Goal: Task Accomplishment & Management: Complete application form

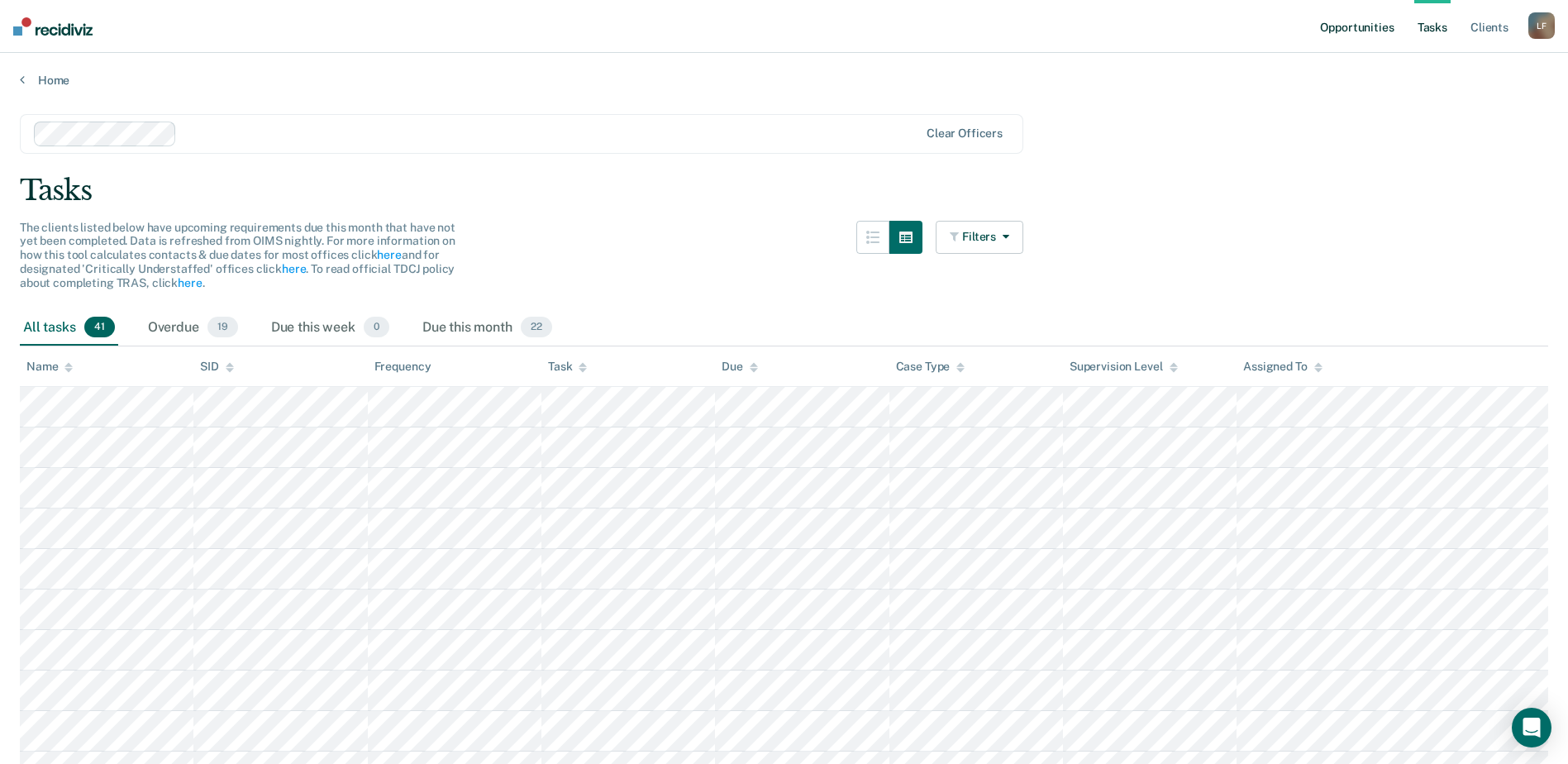
click at [1343, 21] on link "Opportunities" at bounding box center [1357, 26] width 81 height 53
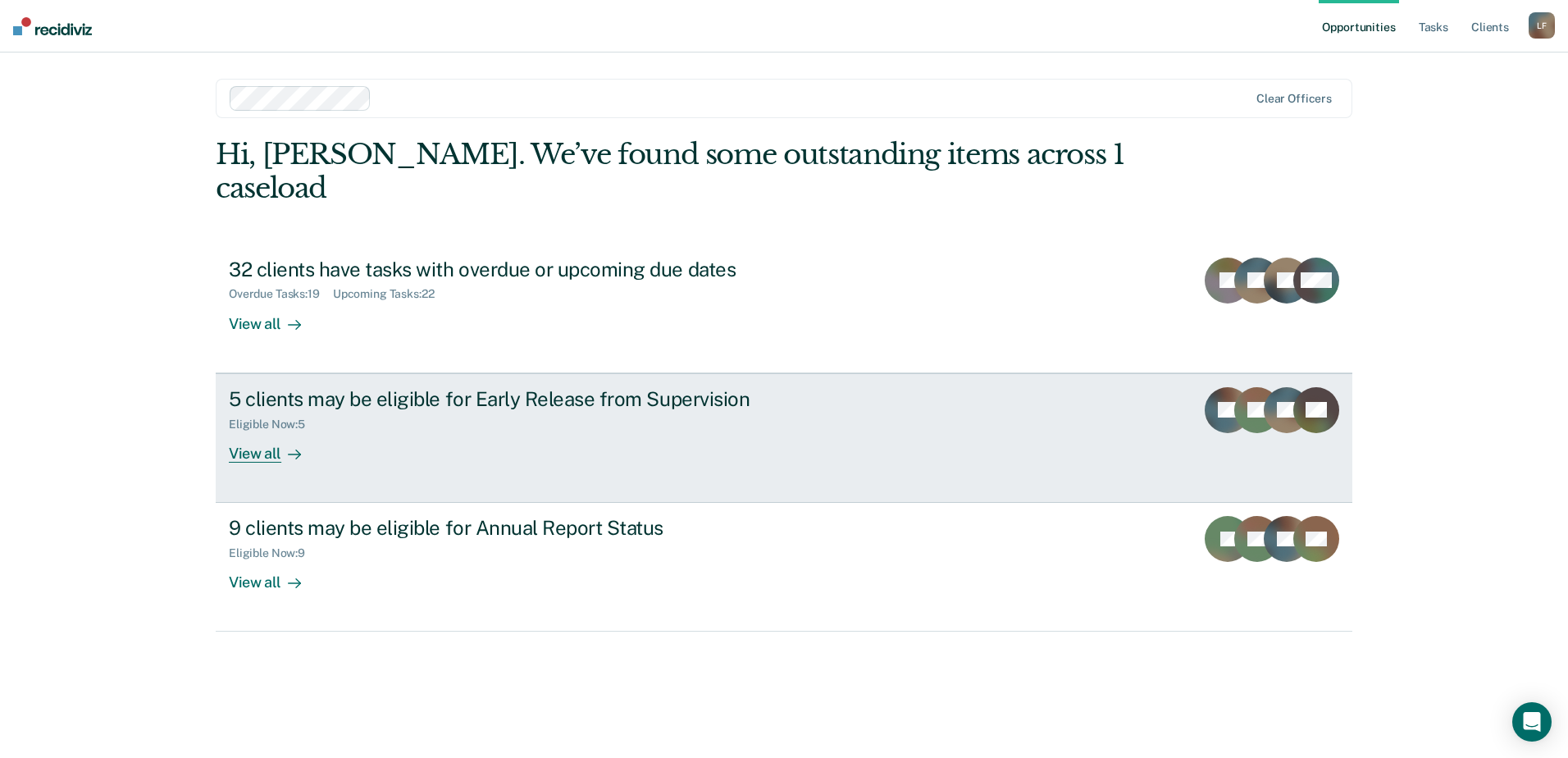
click at [373, 409] on div "5 clients may be eligible for Early Release from Supervision Eligible Now : 5 V…" at bounding box center [536, 425] width 615 height 76
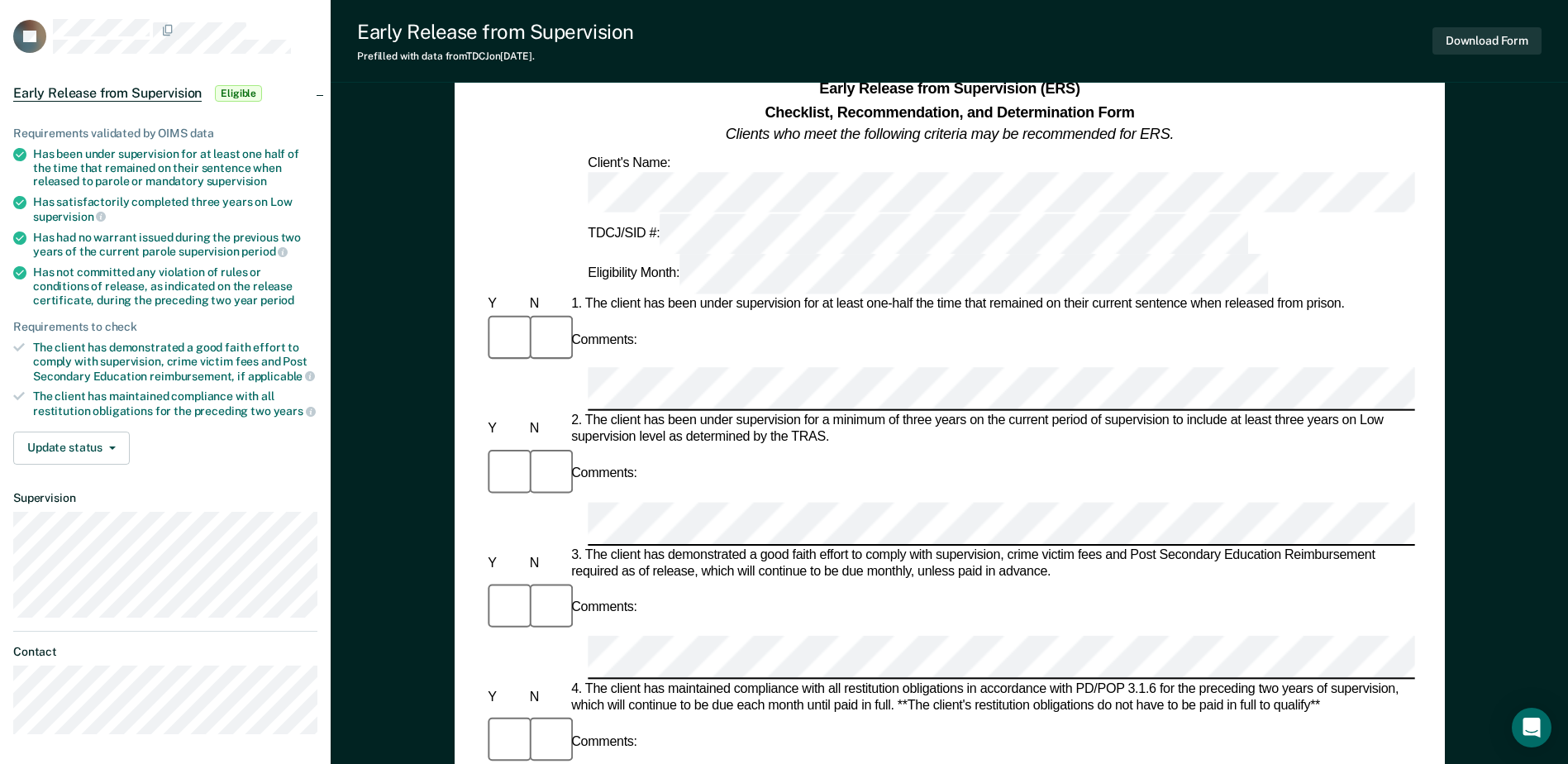
scroll to position [49, 0]
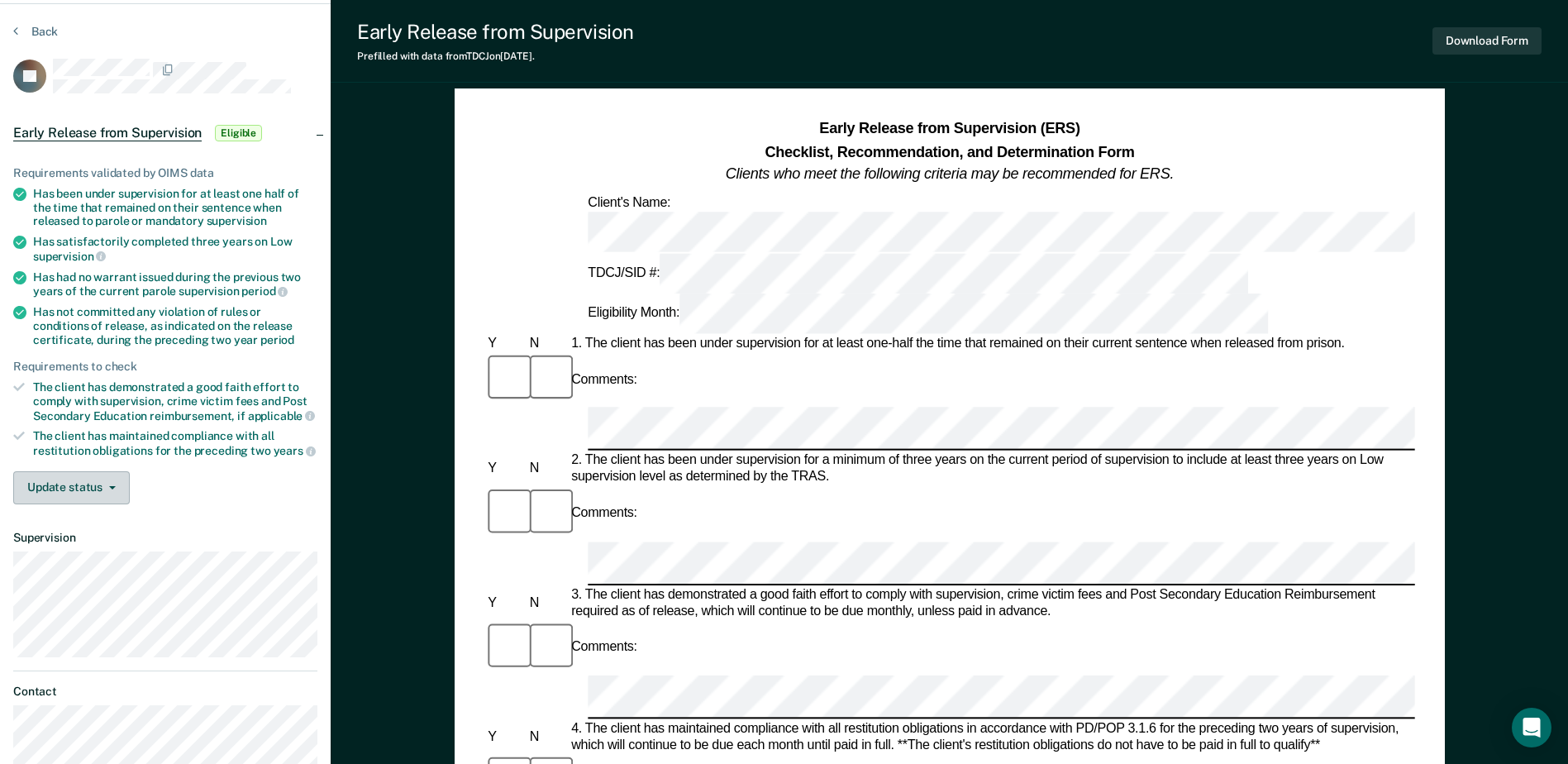
click at [100, 486] on button "Update status" at bounding box center [71, 487] width 117 height 33
click at [100, 485] on button "Update status" at bounding box center [71, 487] width 117 height 33
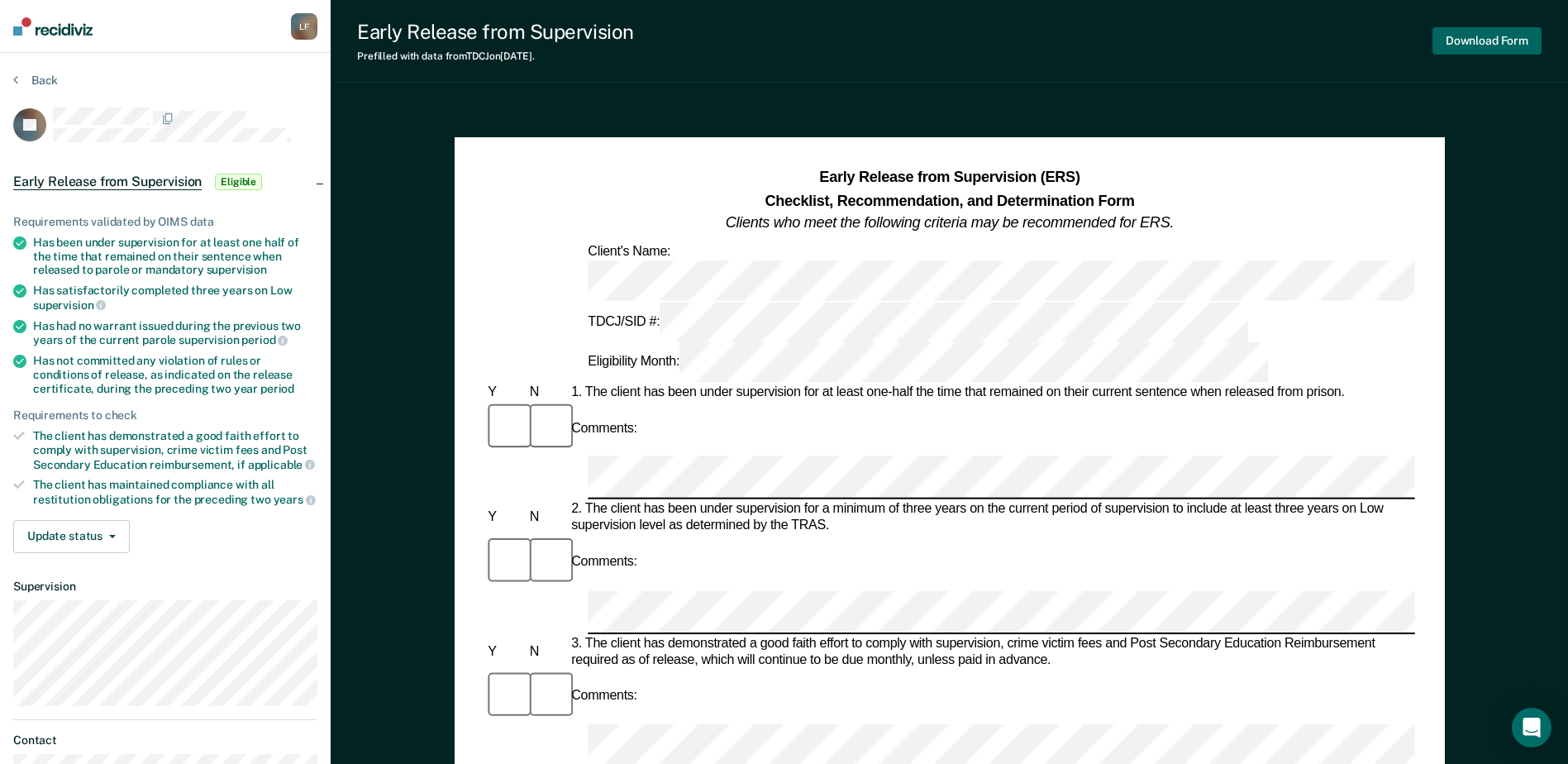
click at [1519, 33] on button "Download Form" at bounding box center [1487, 41] width 109 height 28
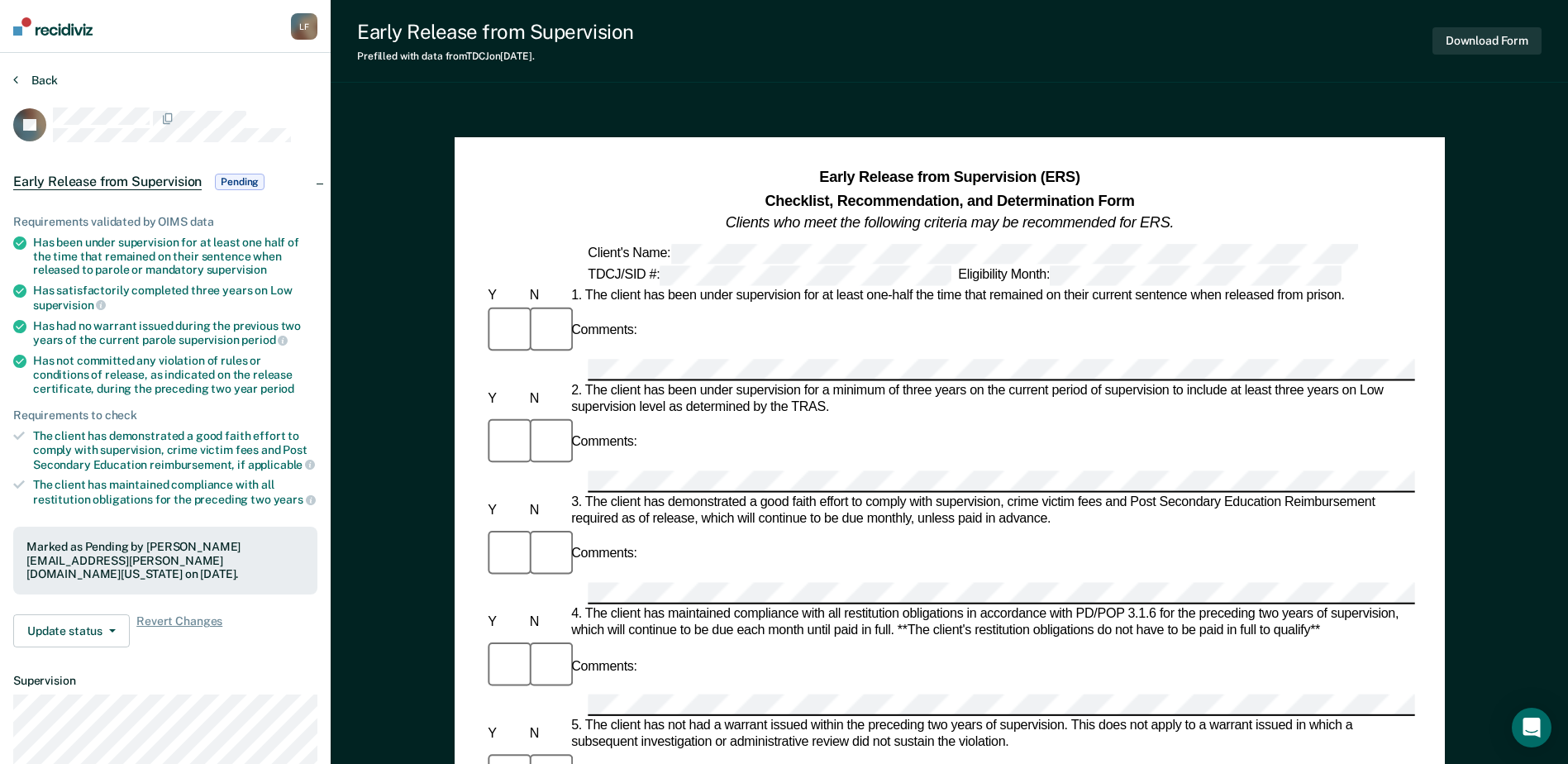
click at [28, 86] on button "Back" at bounding box center [35, 81] width 44 height 15
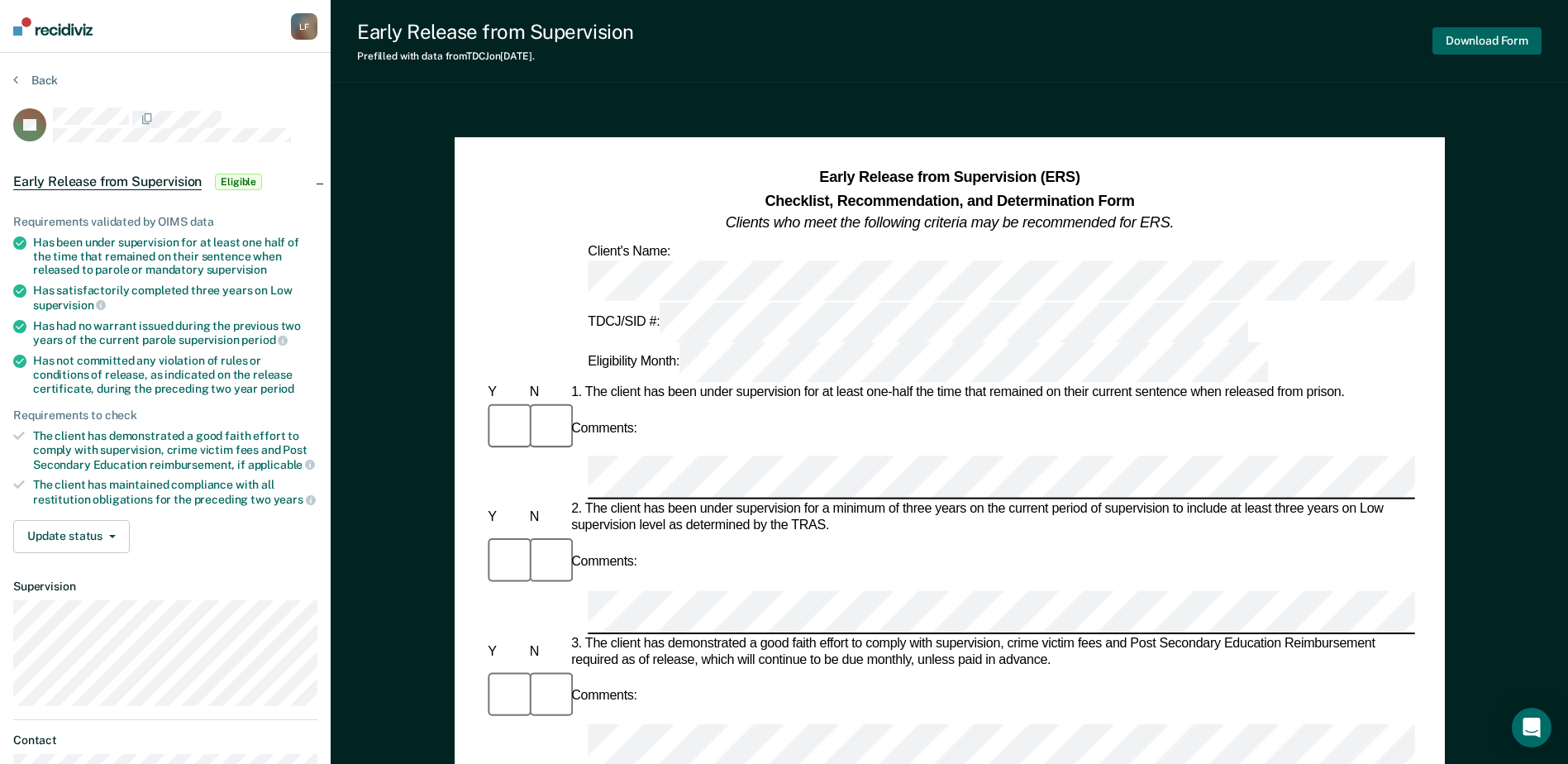
click at [1482, 39] on button "Download Form" at bounding box center [1487, 41] width 109 height 28
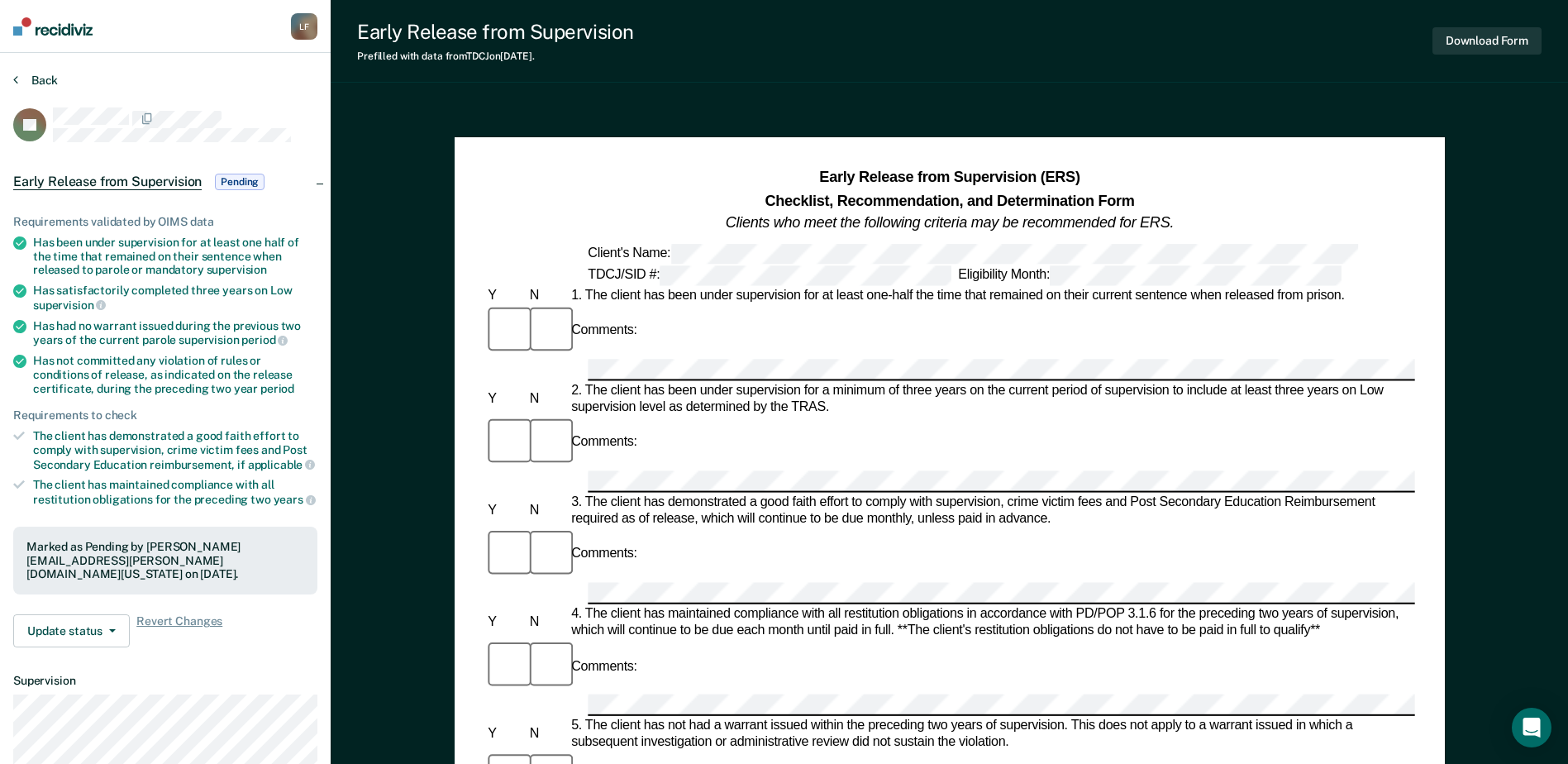
click at [22, 74] on button "Back" at bounding box center [35, 81] width 44 height 15
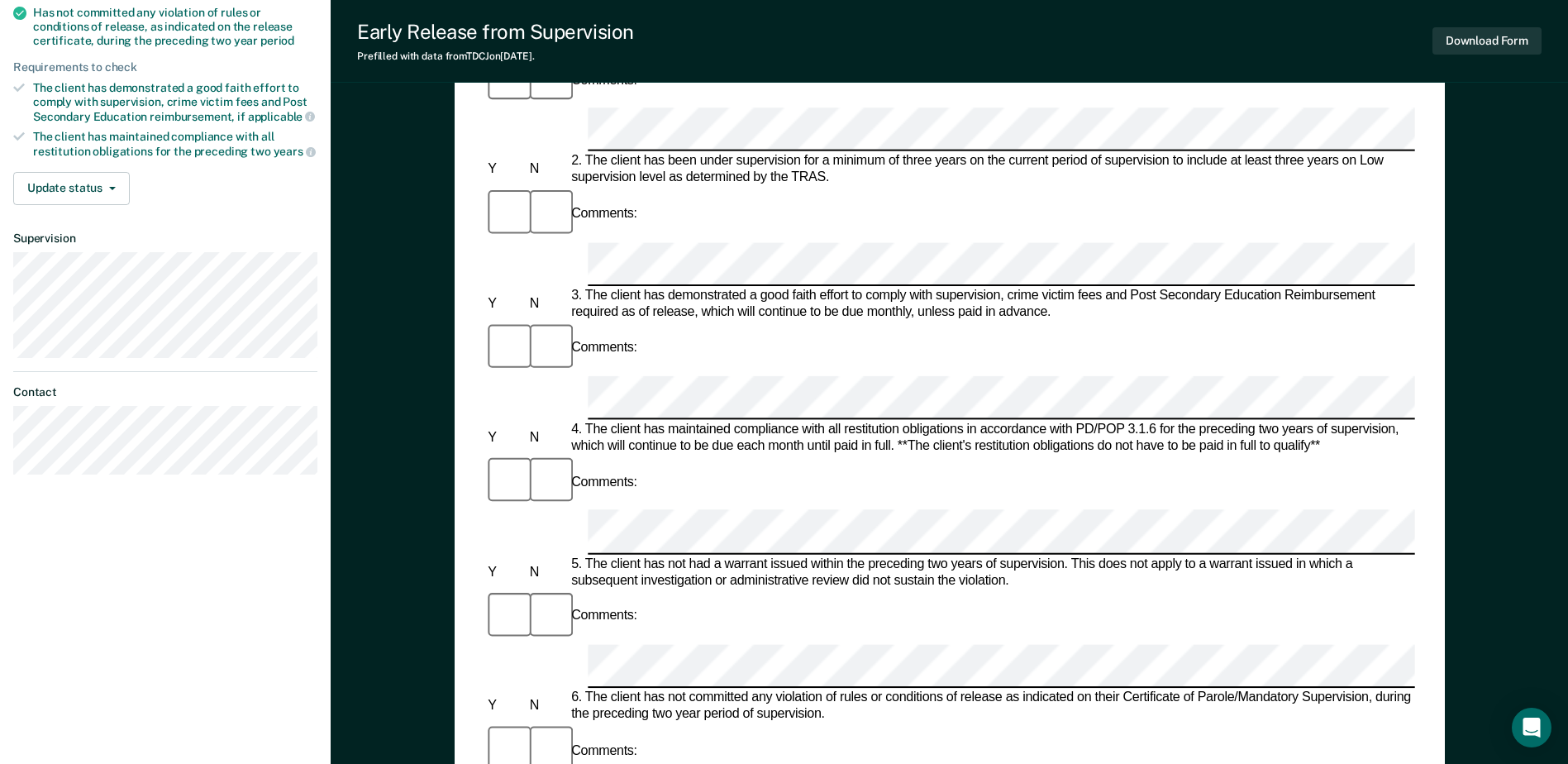
scroll to position [331, 0]
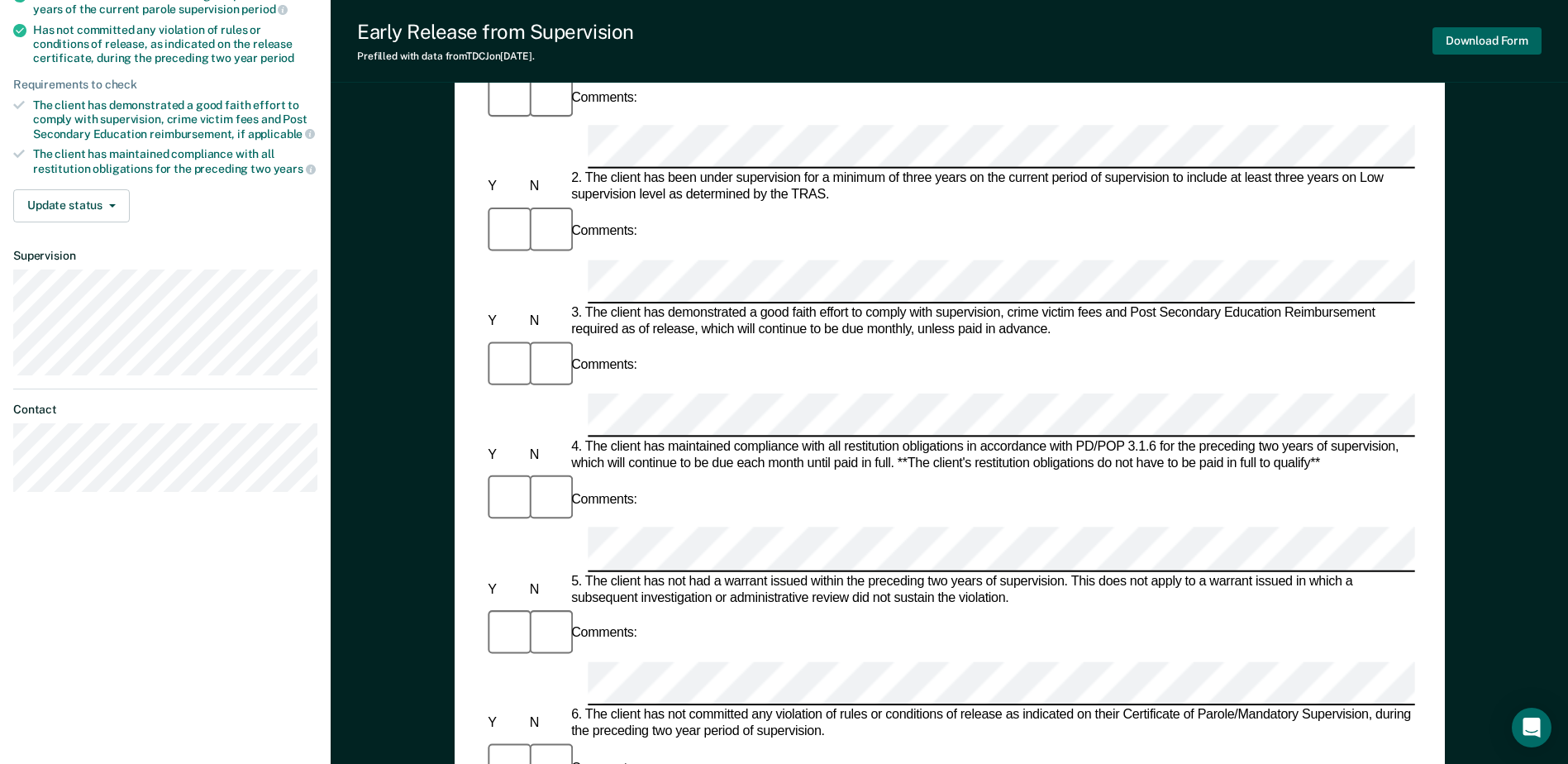
click at [1503, 36] on button "Download Form" at bounding box center [1487, 41] width 109 height 28
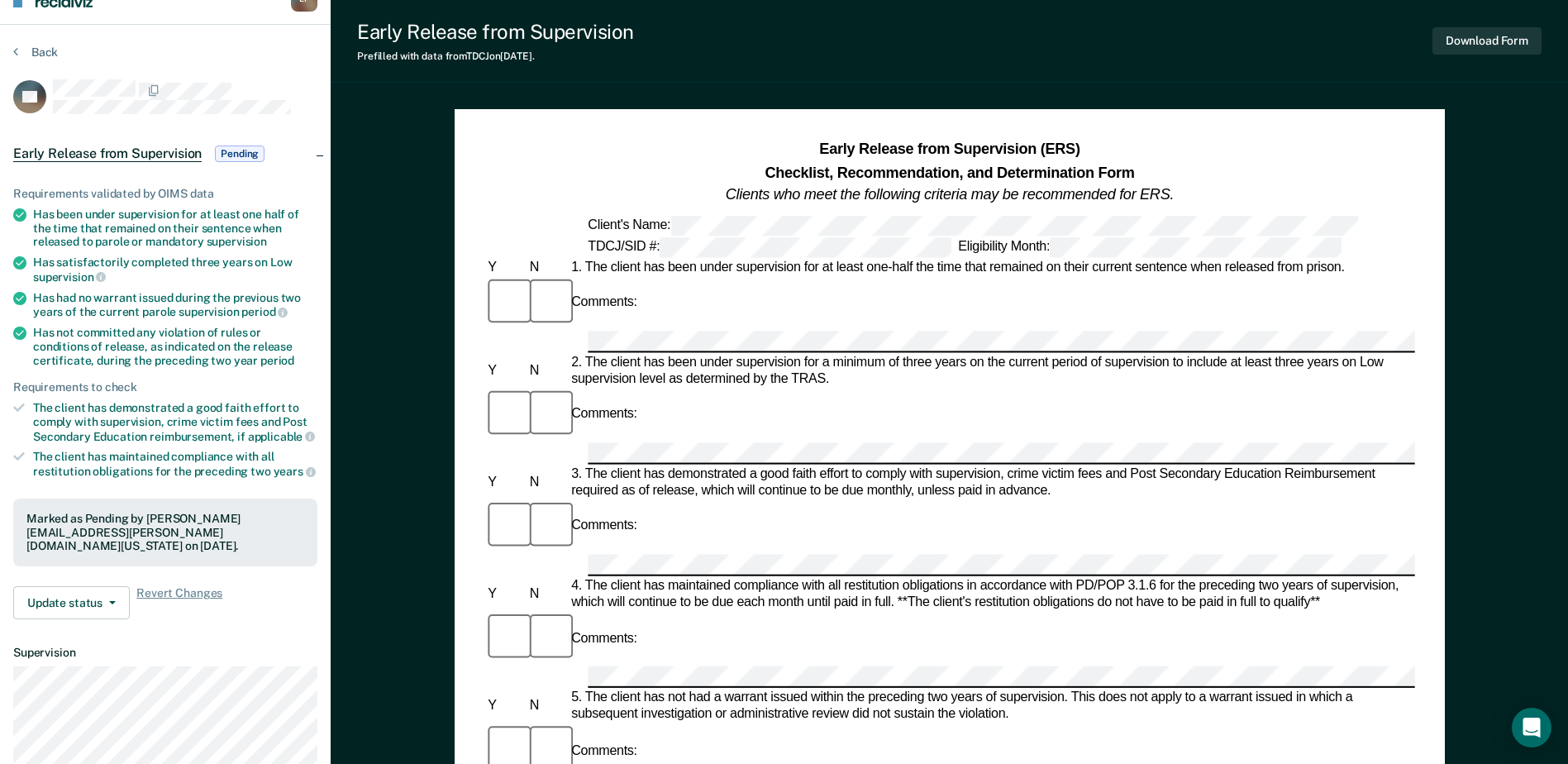
scroll to position [0, 0]
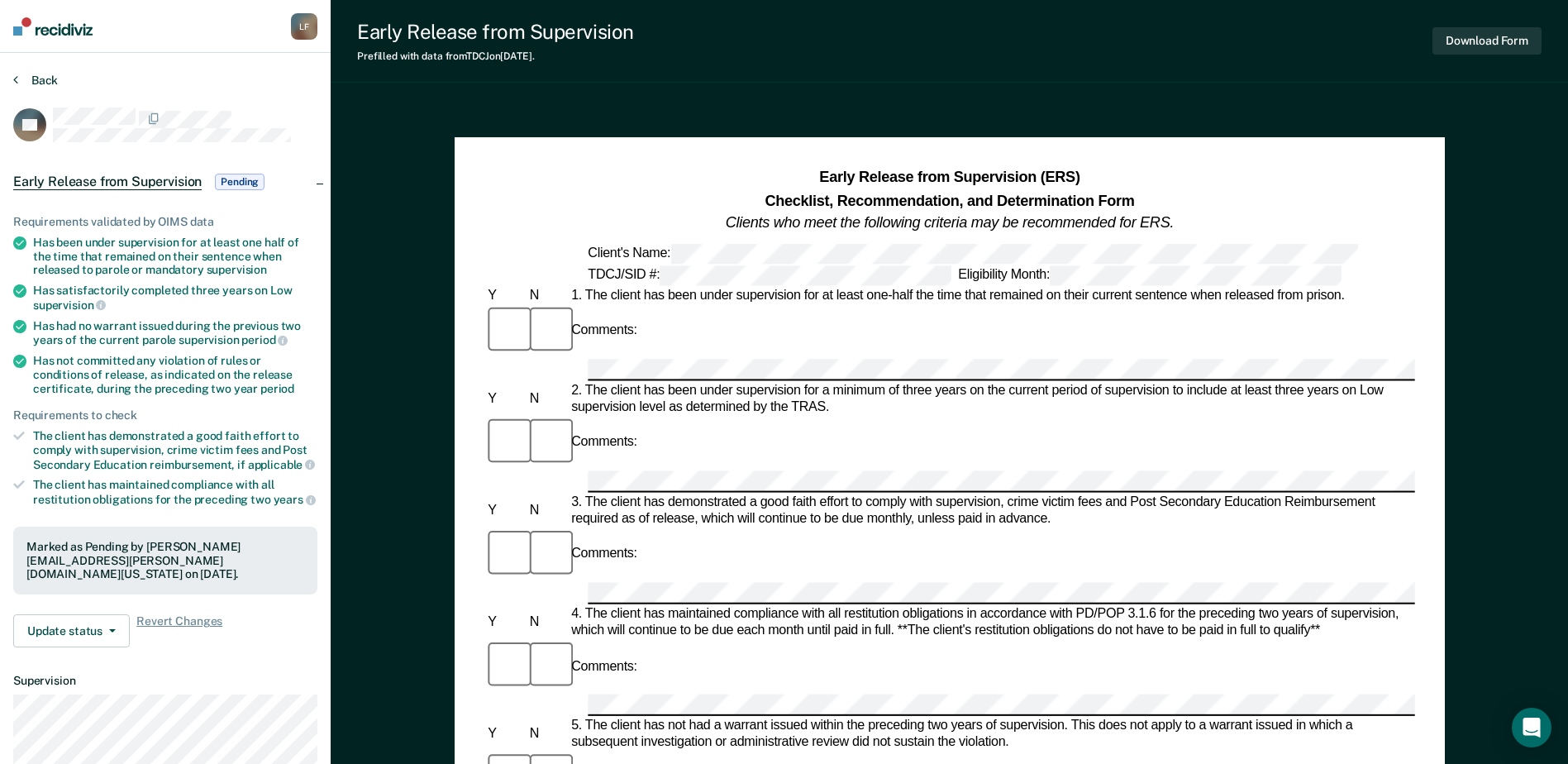
click at [29, 78] on button "Back" at bounding box center [35, 81] width 44 height 15
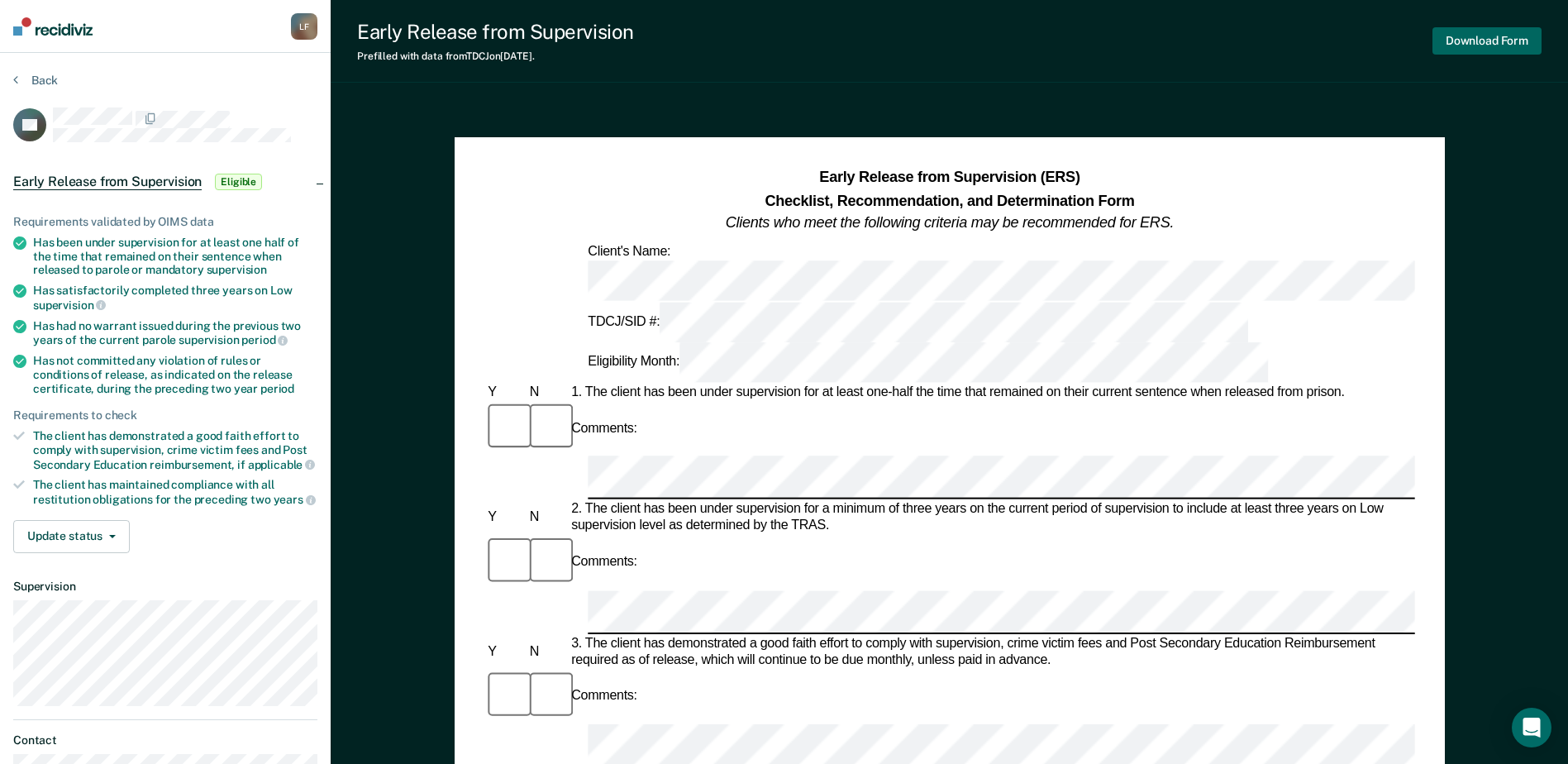
click at [1457, 38] on button "Download Form" at bounding box center [1487, 41] width 109 height 28
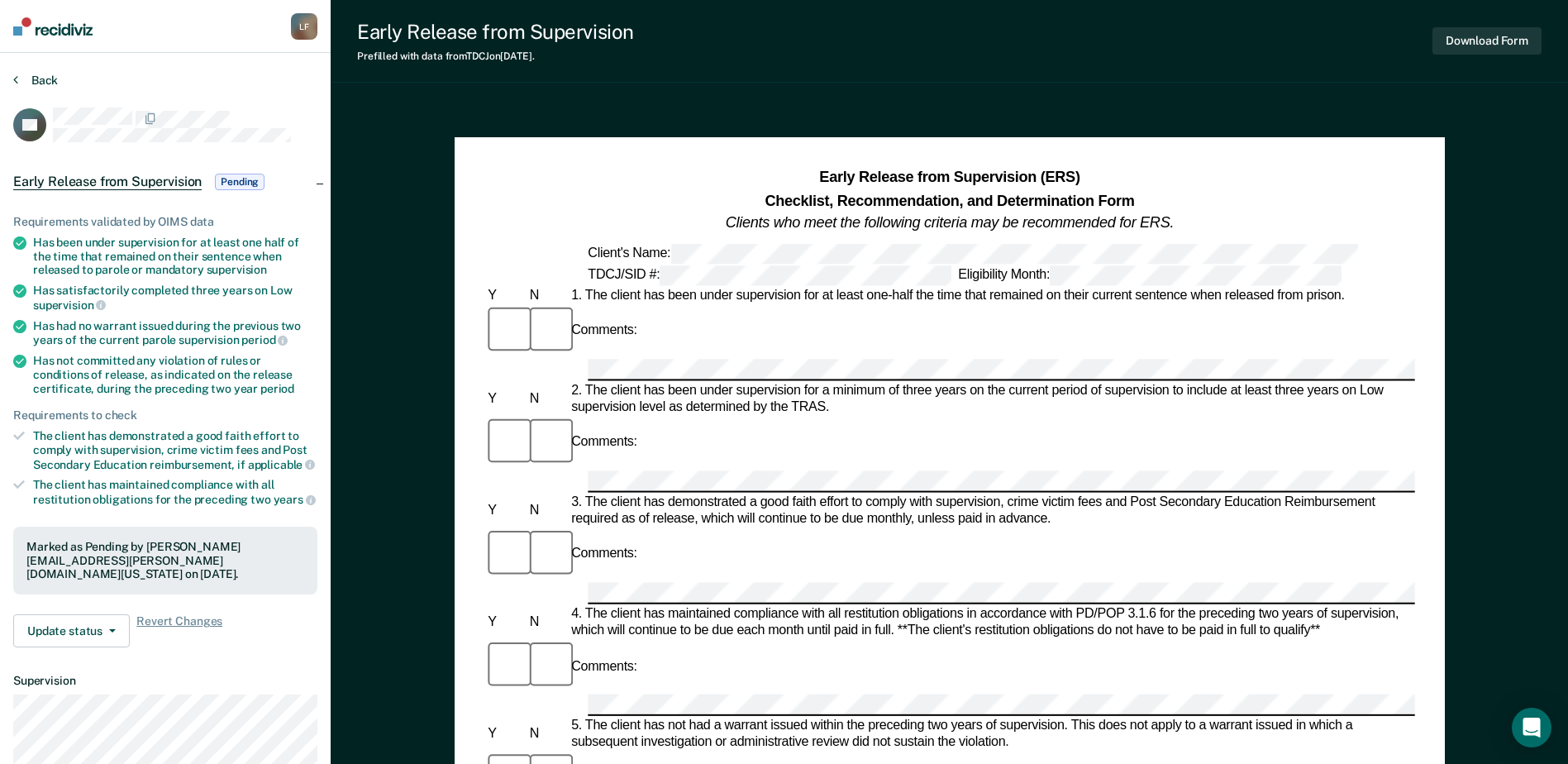
click at [28, 80] on button "Back" at bounding box center [35, 81] width 44 height 15
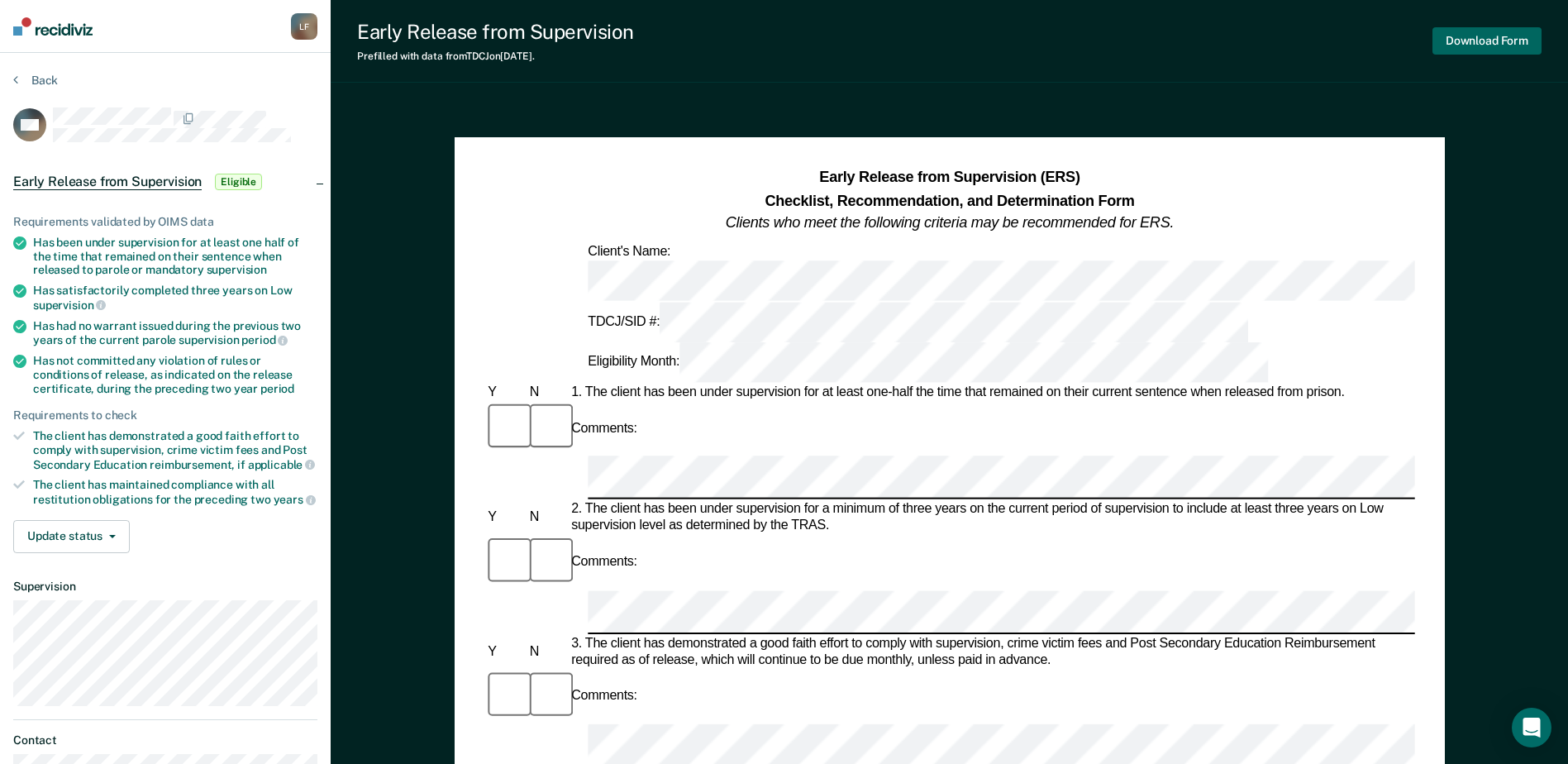
click at [1450, 44] on button "Download Form" at bounding box center [1487, 41] width 109 height 28
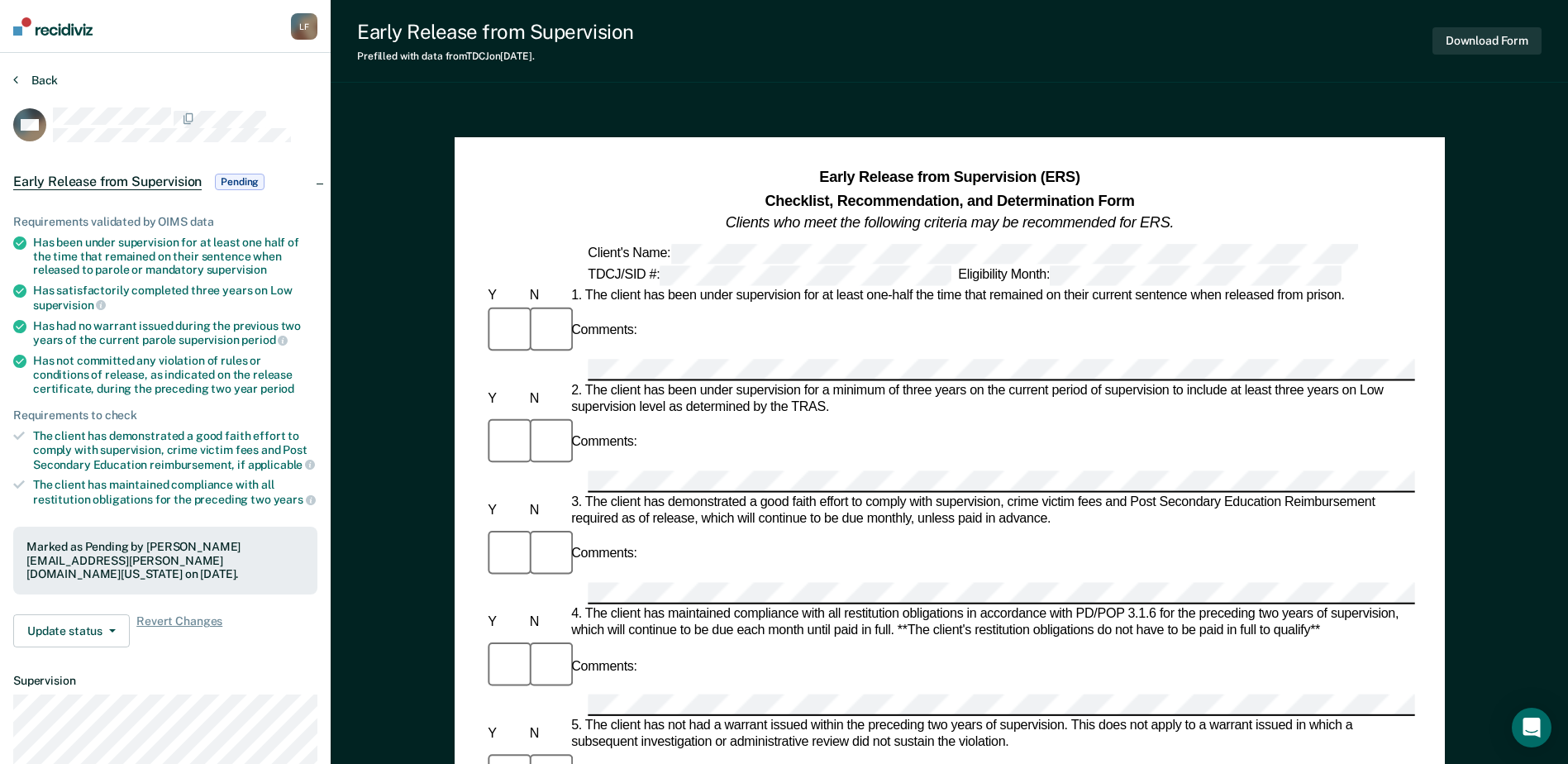
click at [32, 81] on button "Back" at bounding box center [35, 81] width 44 height 15
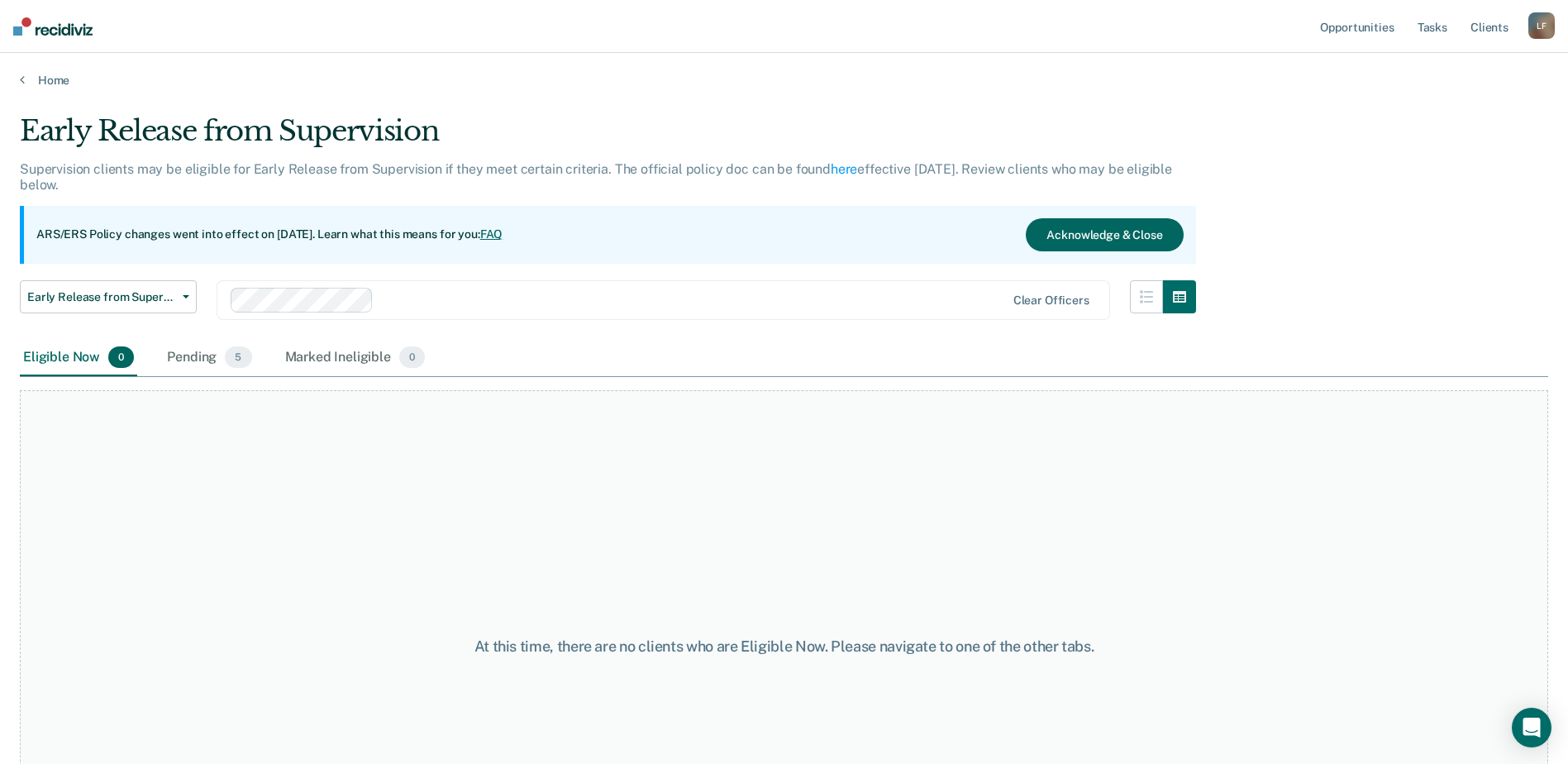
click at [1152, 233] on button "Acknowledge & Close" at bounding box center [1104, 234] width 157 height 33
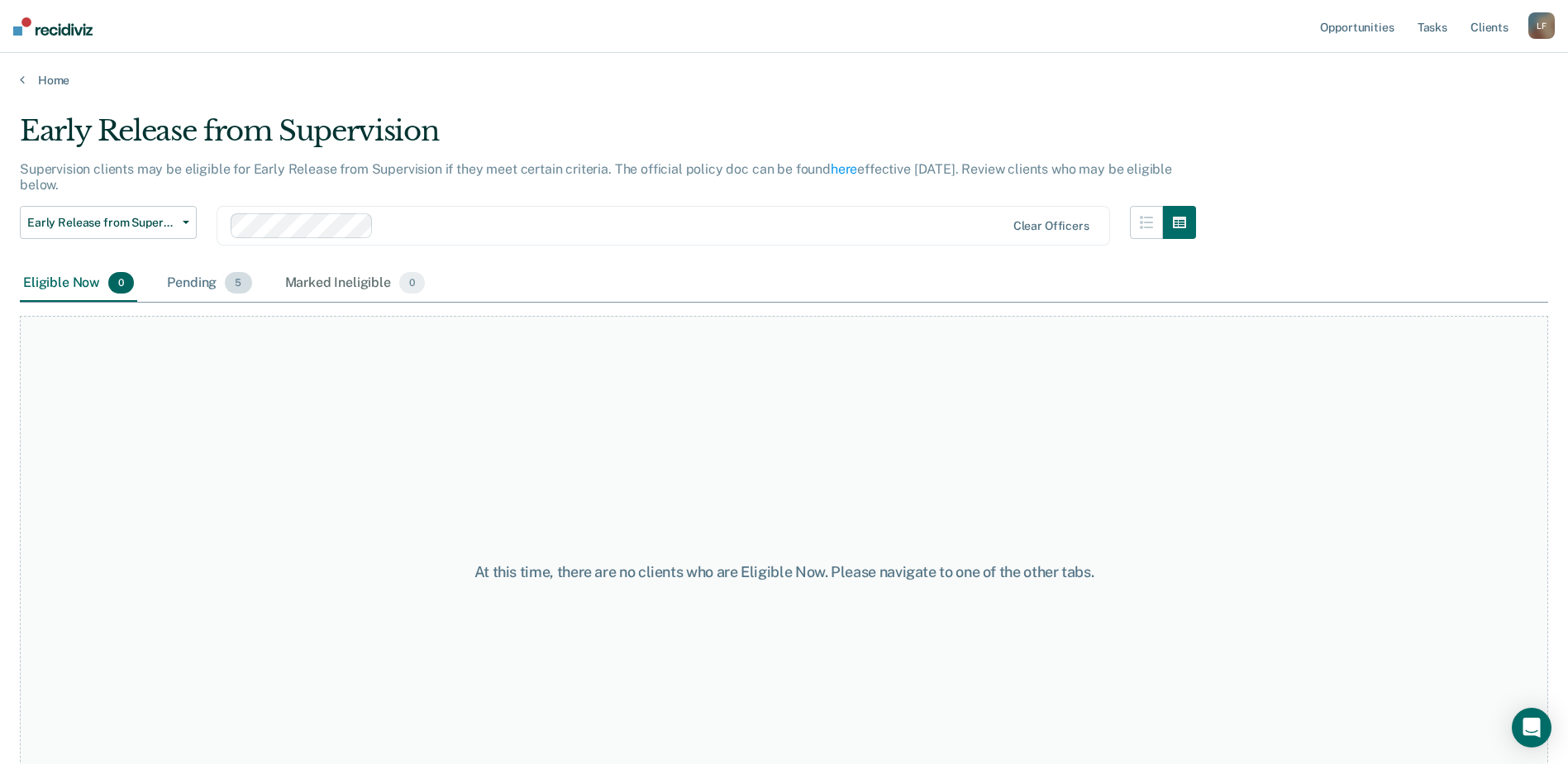
click at [194, 278] on div "Pending 5" at bounding box center [209, 283] width 91 height 36
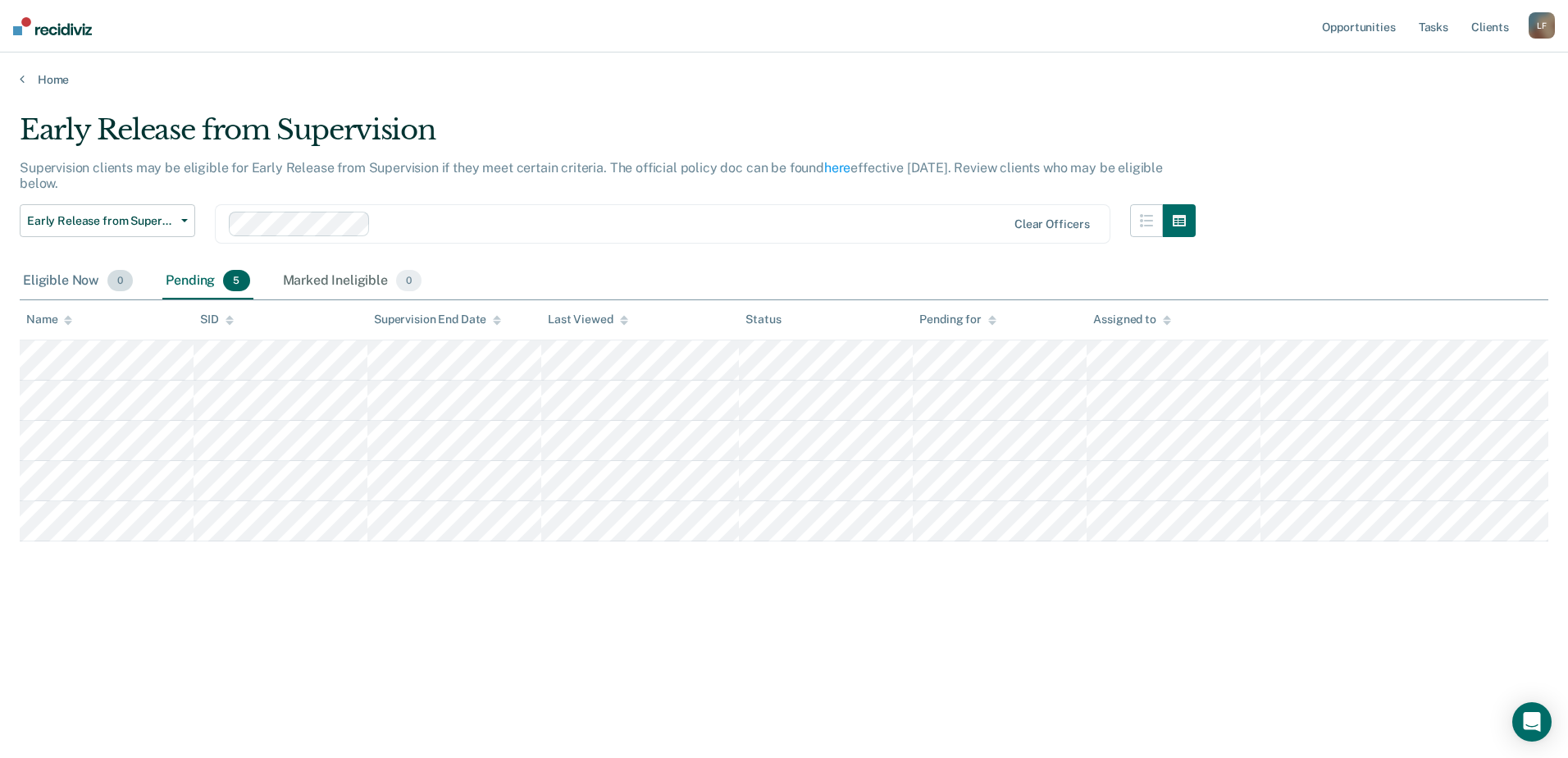
click at [76, 287] on div "Eligible Now 0" at bounding box center [78, 281] width 117 height 36
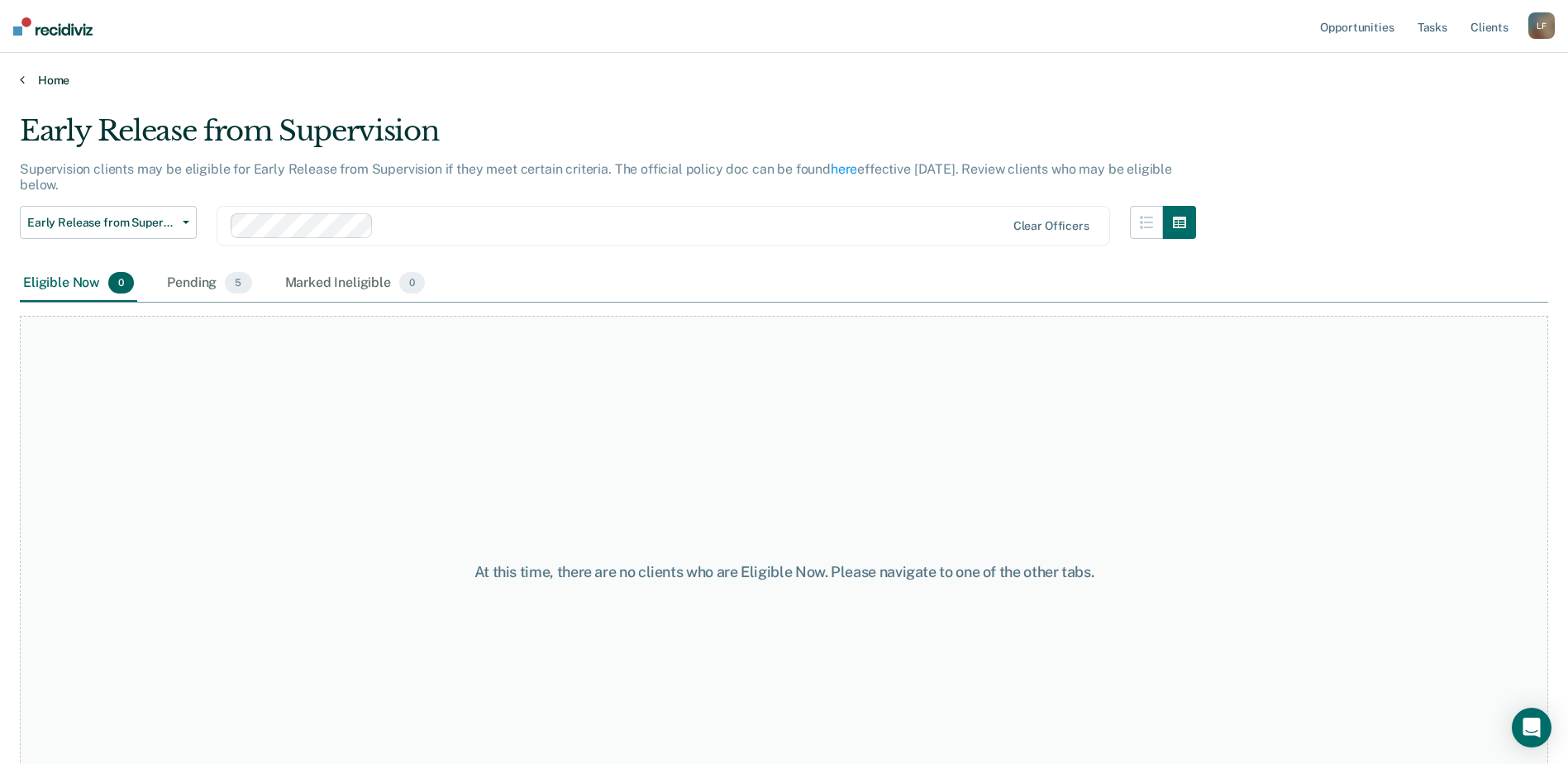
click at [39, 77] on link "Home" at bounding box center [784, 81] width 1529 height 15
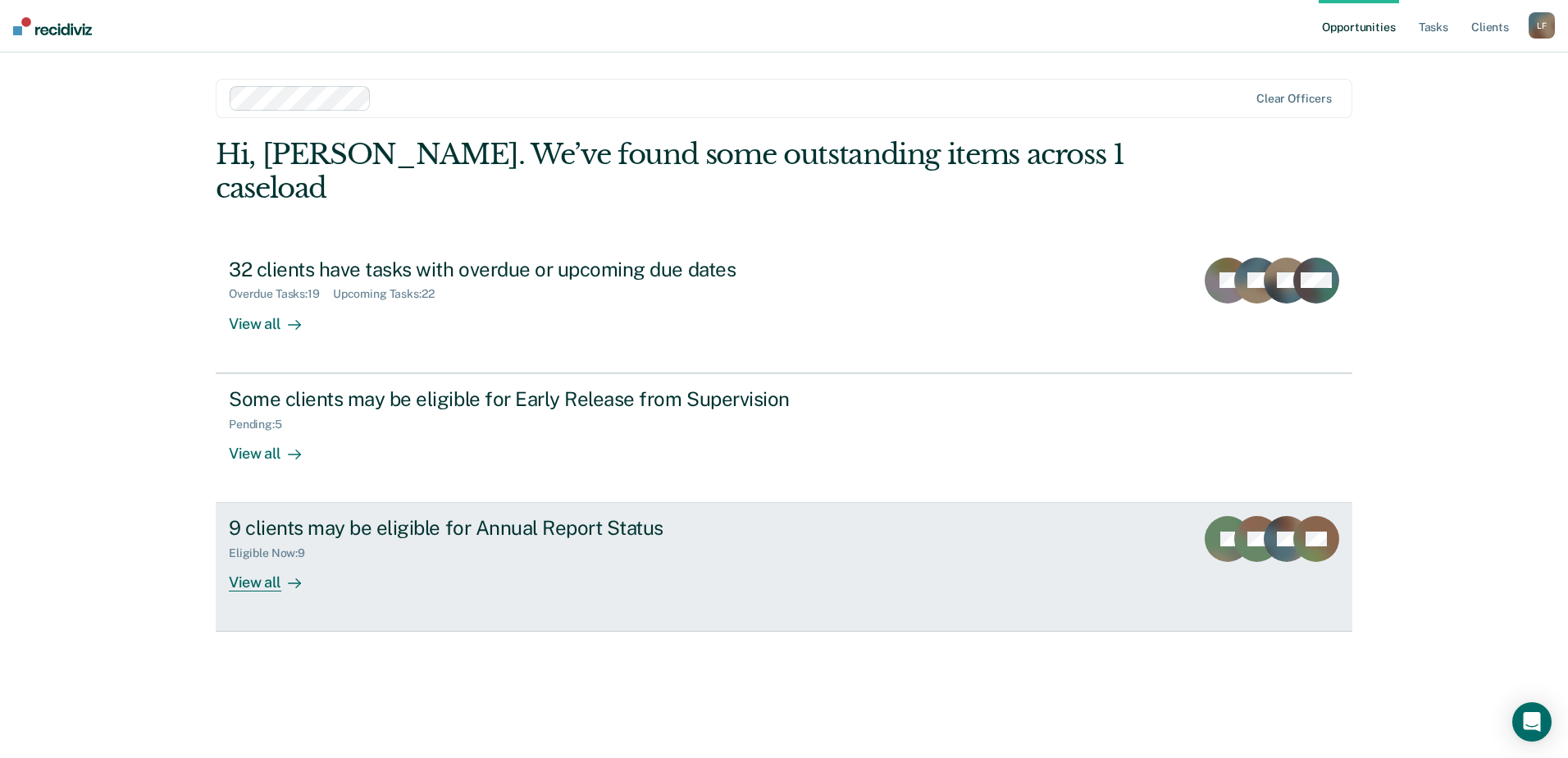
click at [348, 540] on div "Eligible Now : 9" at bounding box center [516, 550] width 575 height 21
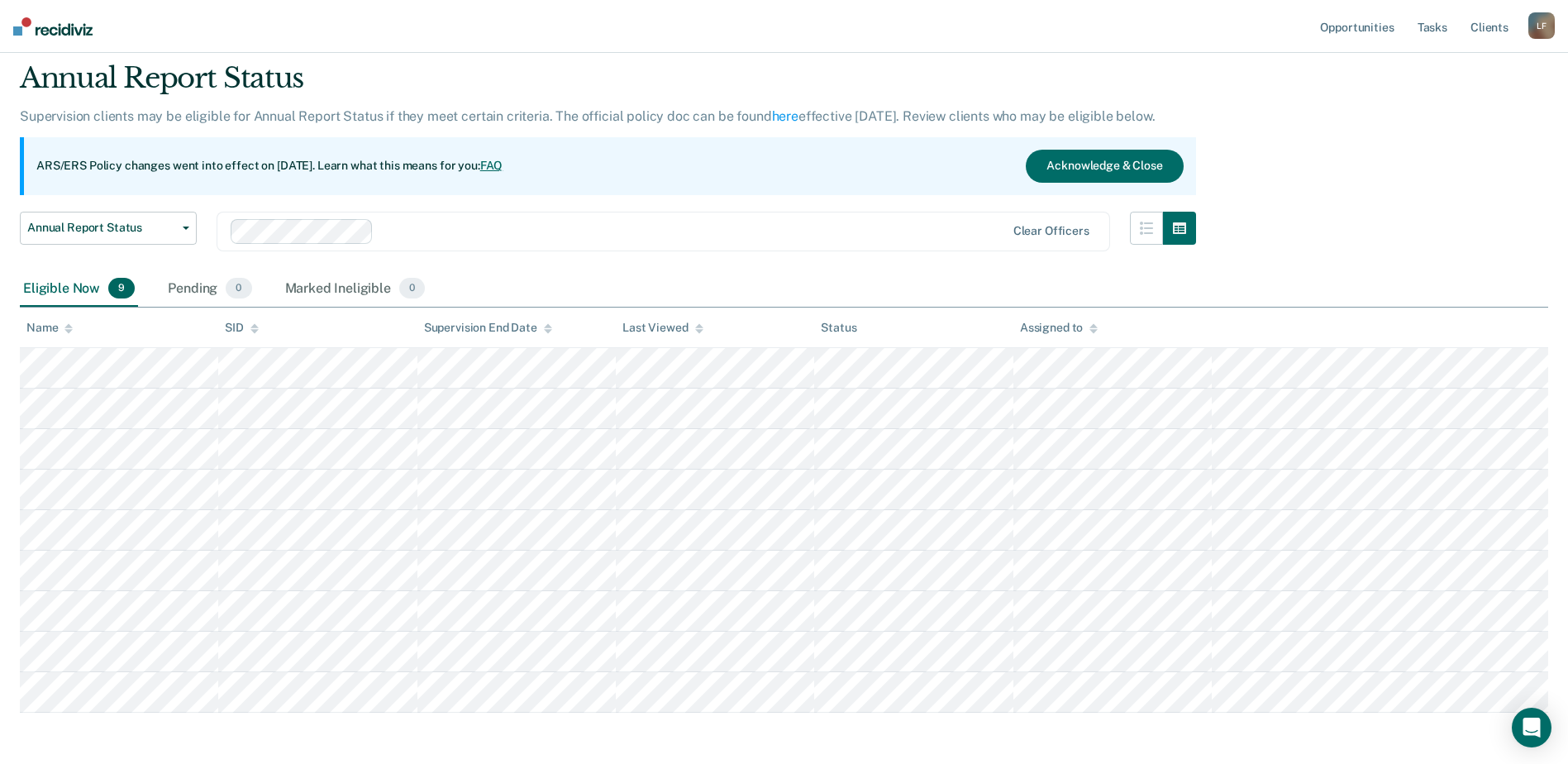
scroll to position [121, 0]
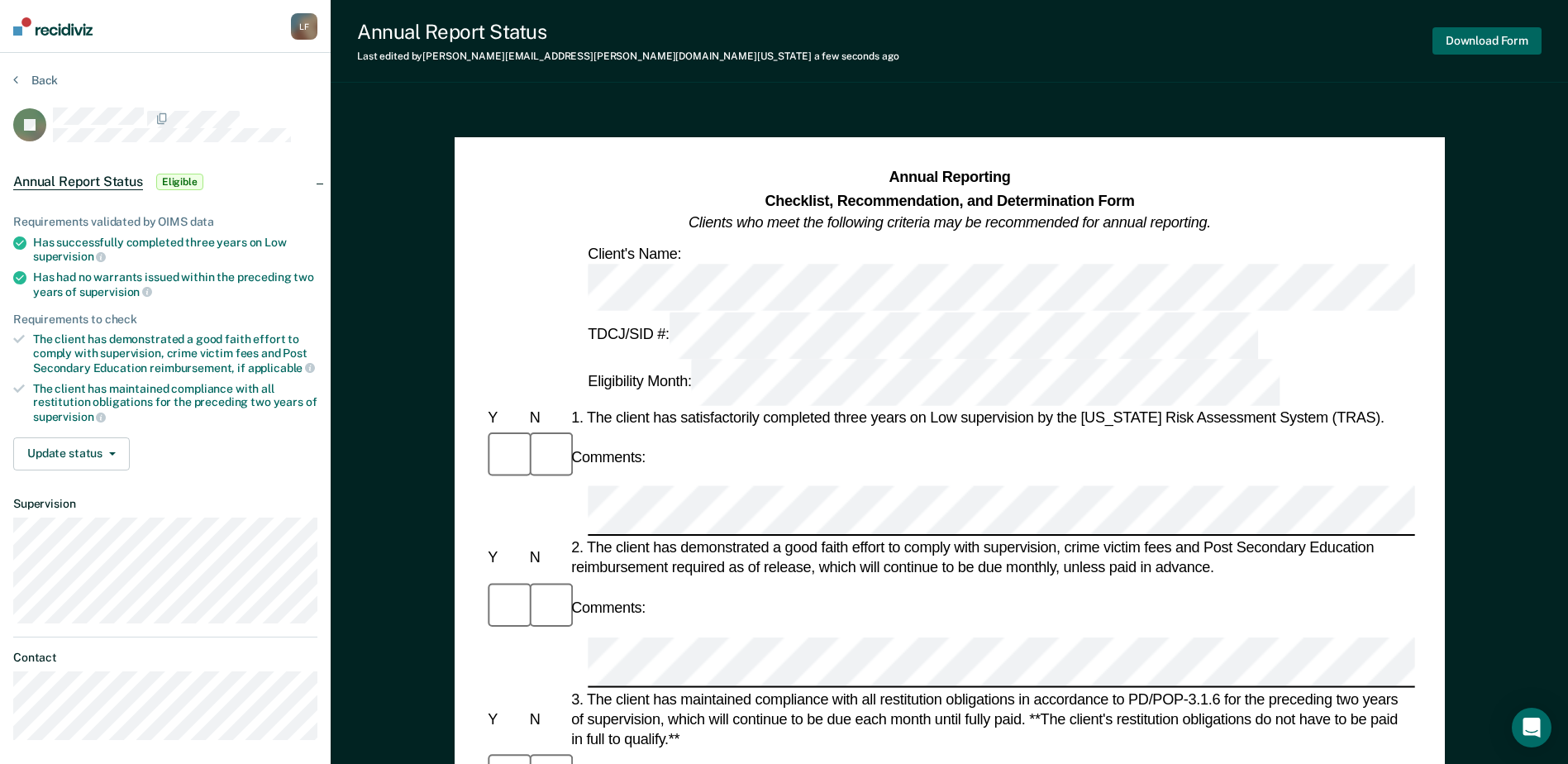
click at [1463, 41] on button "Download Form" at bounding box center [1487, 41] width 109 height 28
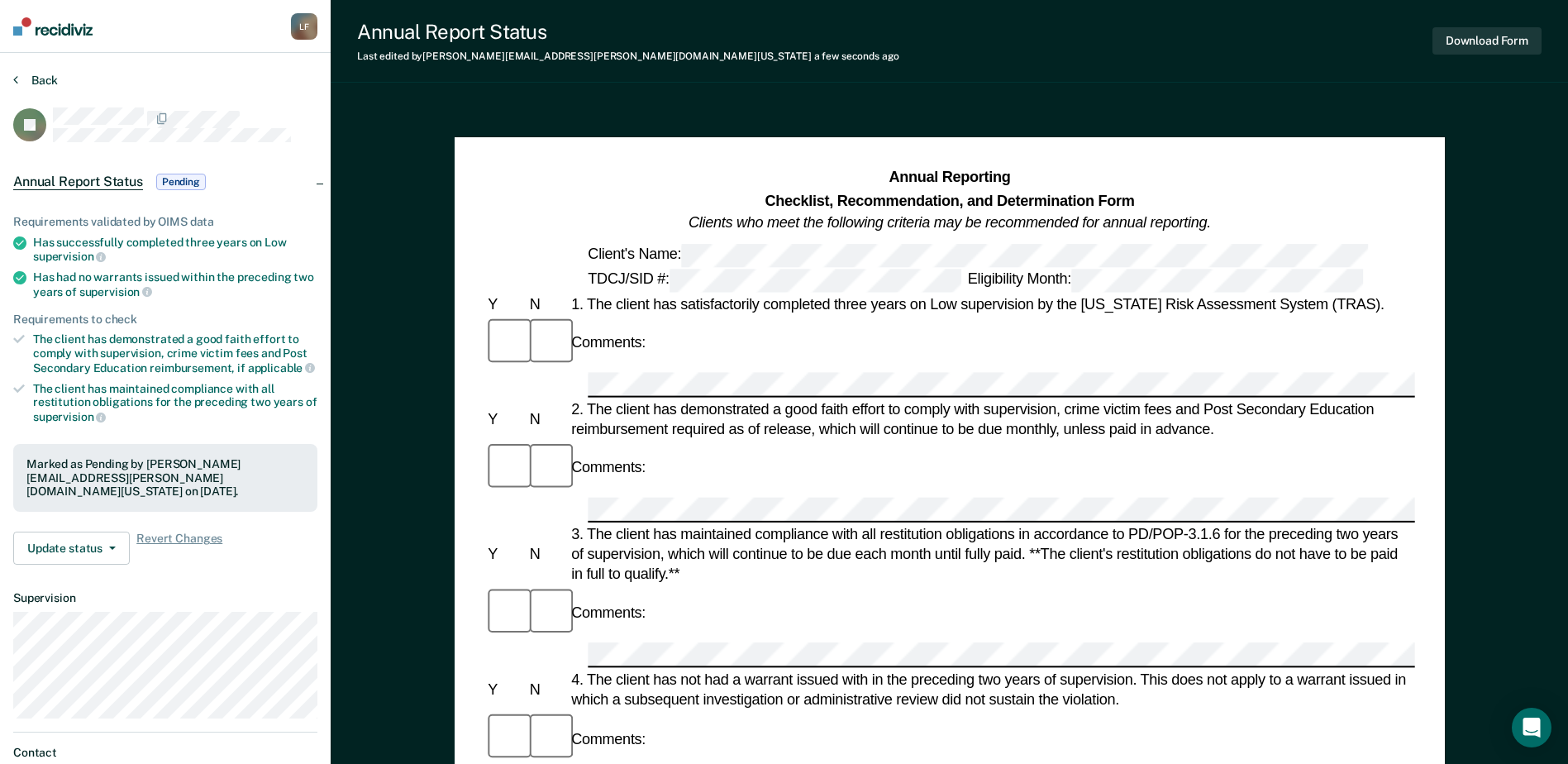
click at [22, 76] on button "Back" at bounding box center [35, 81] width 44 height 15
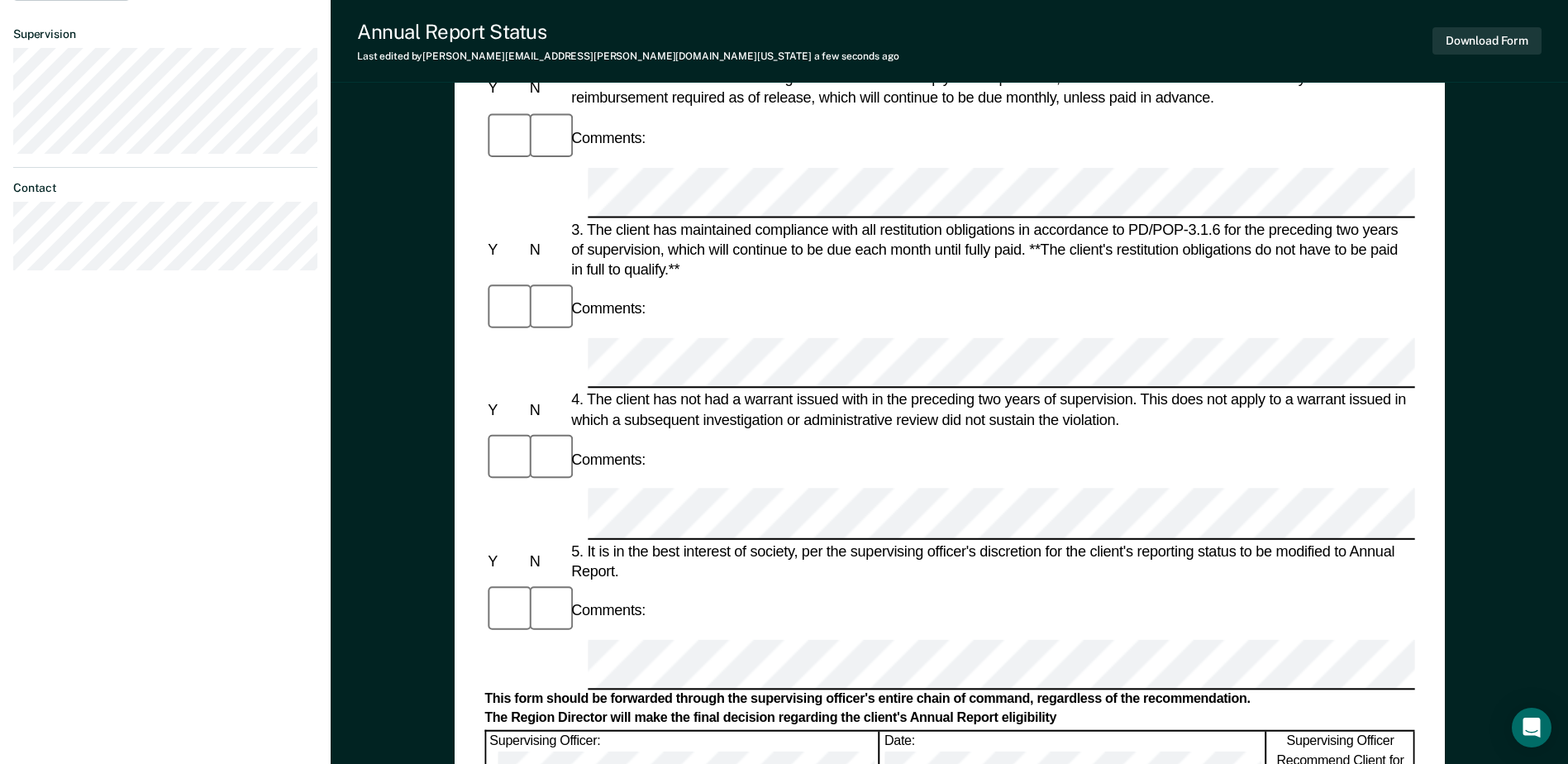
scroll to position [463, 0]
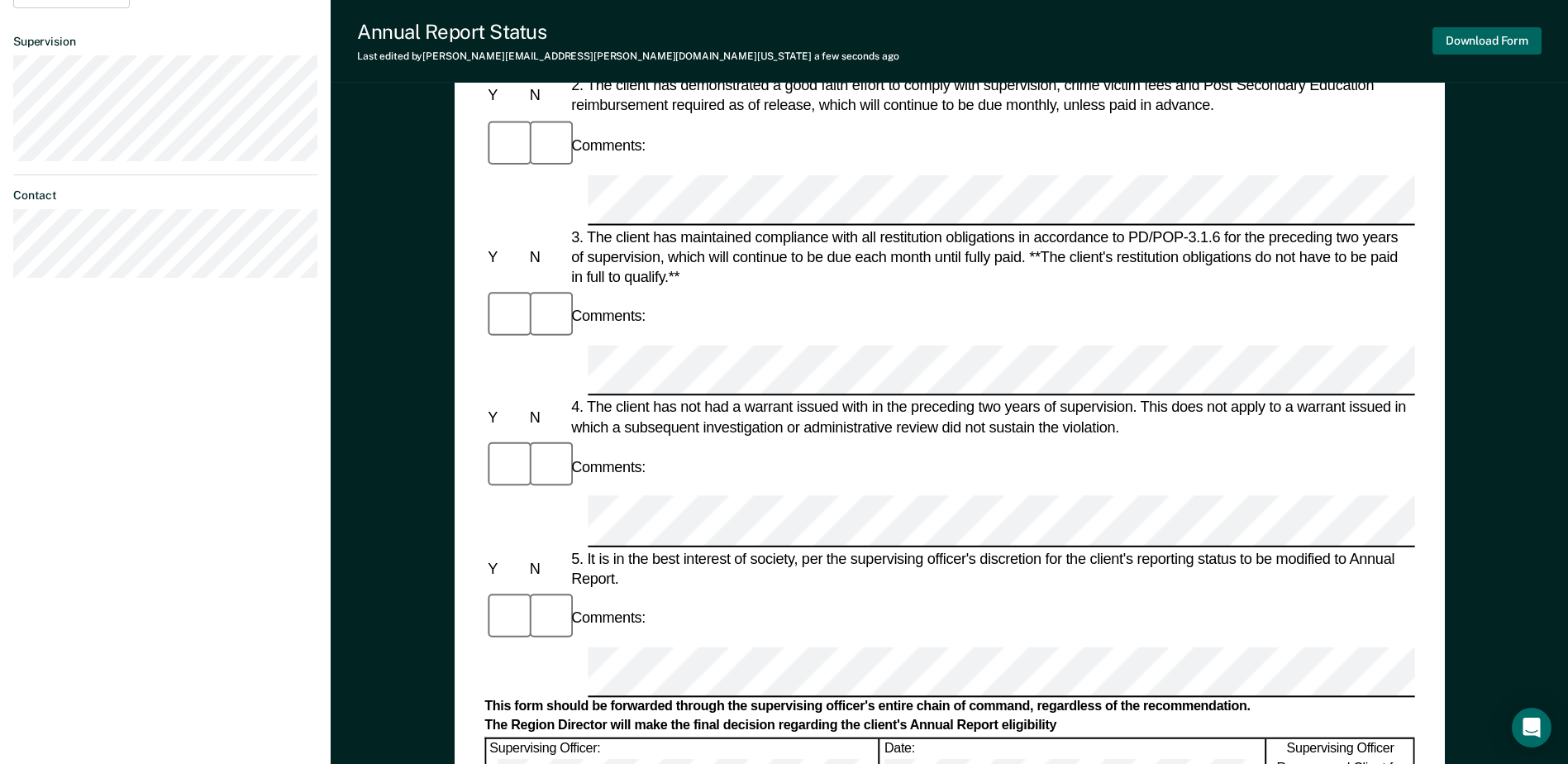
click at [1528, 39] on button "Download Form" at bounding box center [1487, 41] width 109 height 28
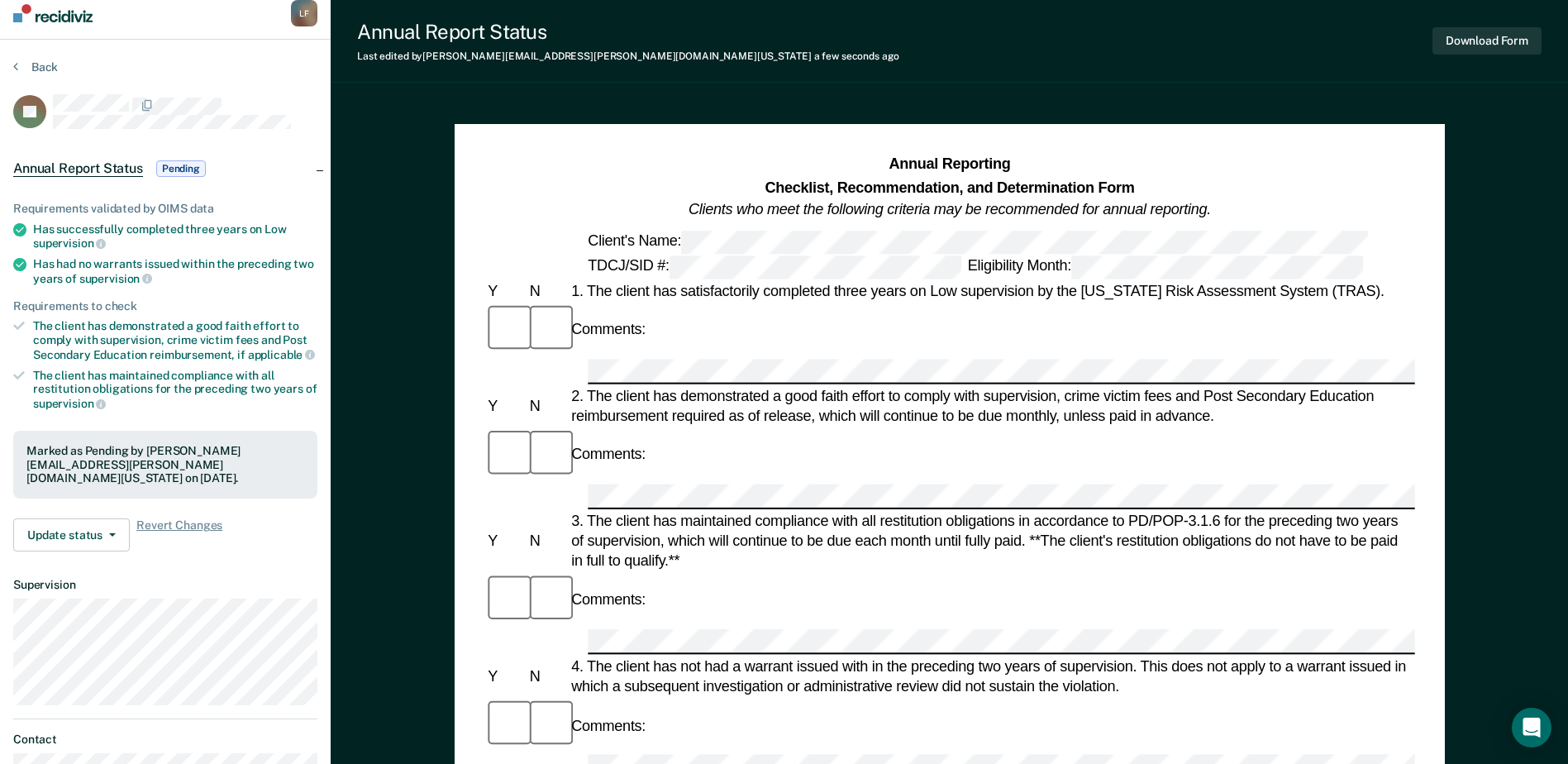
scroll to position [0, 0]
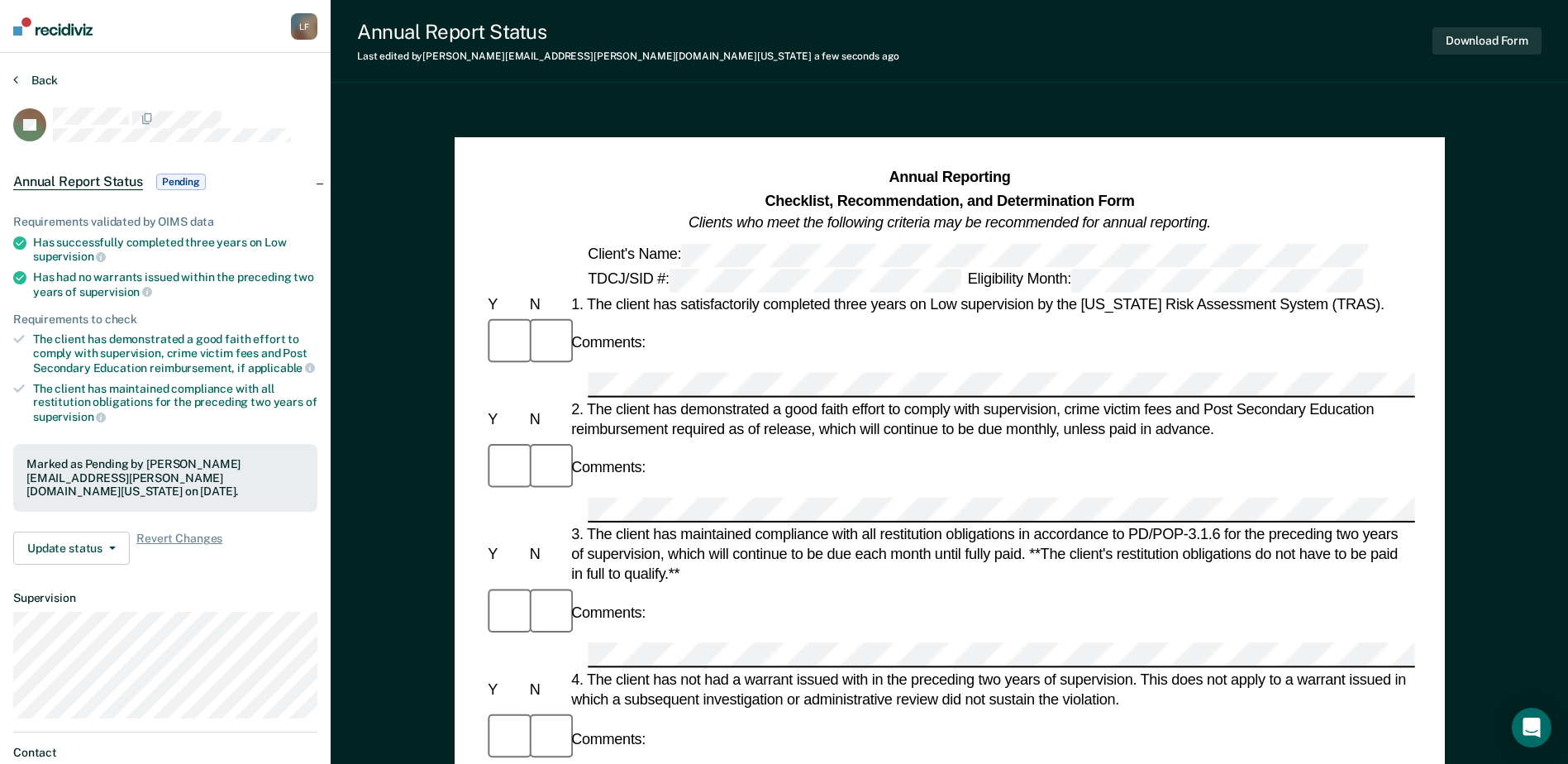
click at [37, 73] on button "Back" at bounding box center [35, 81] width 44 height 15
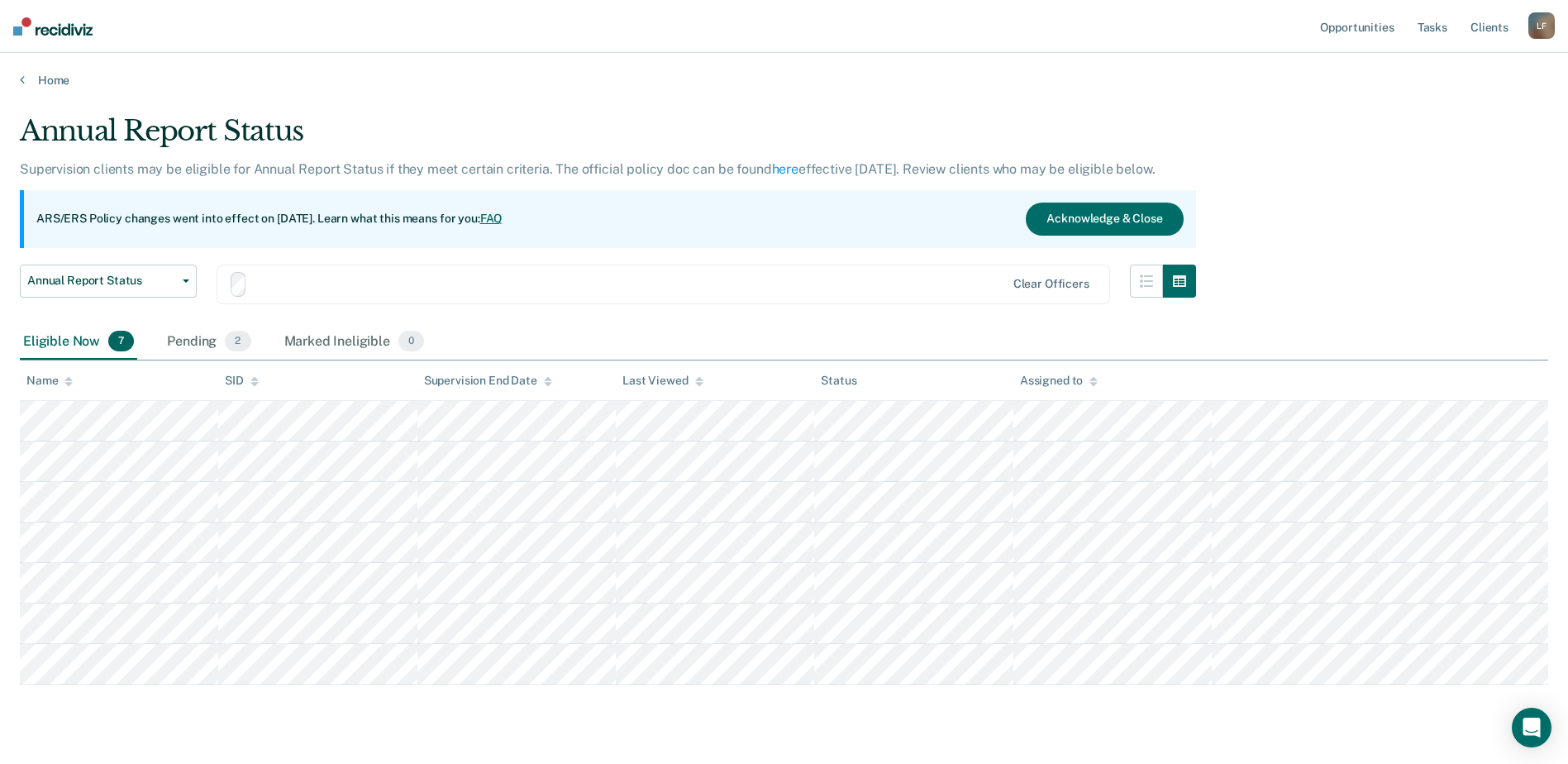
scroll to position [39, 0]
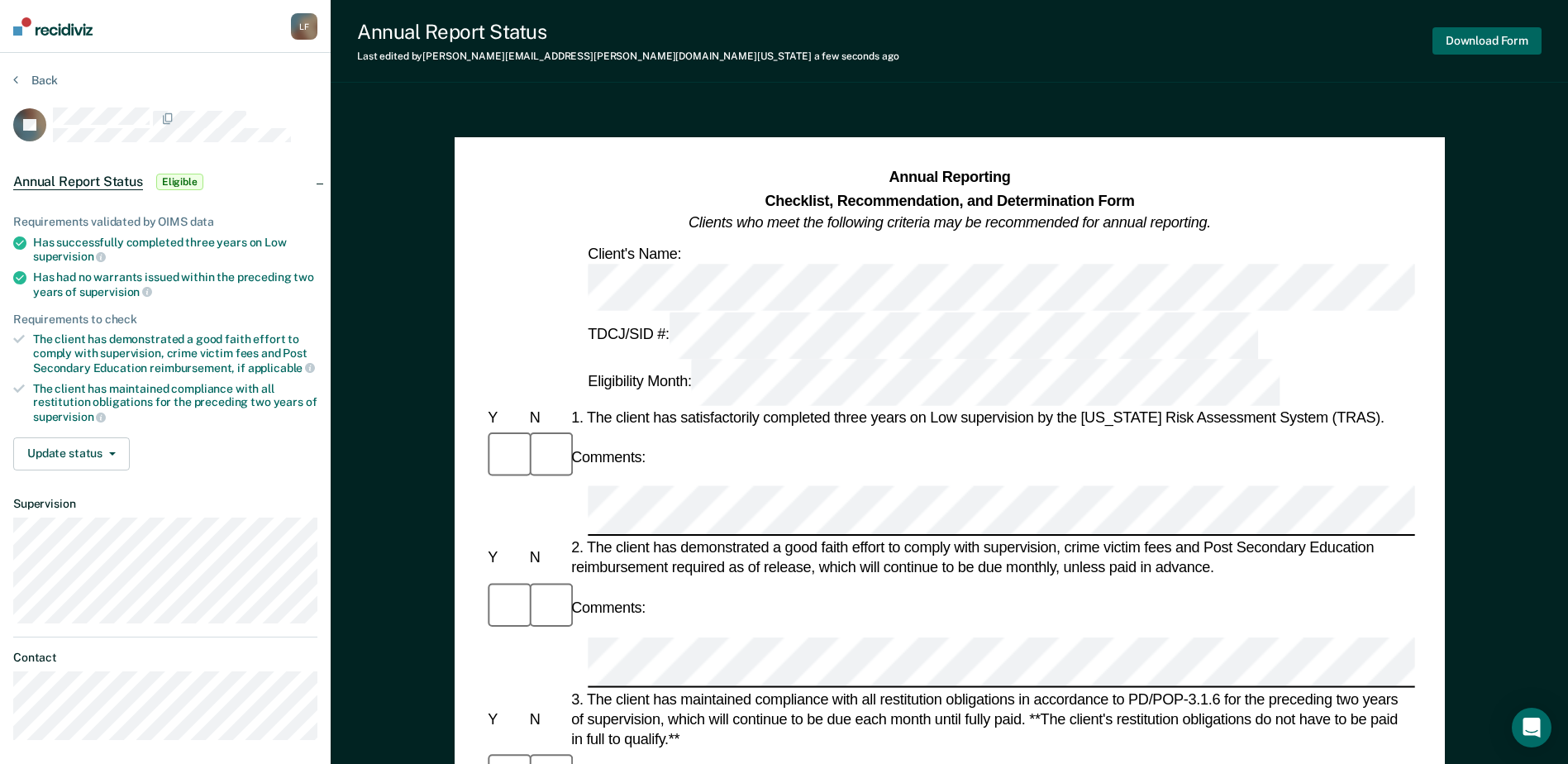
click at [1447, 43] on button "Download Form" at bounding box center [1487, 41] width 109 height 28
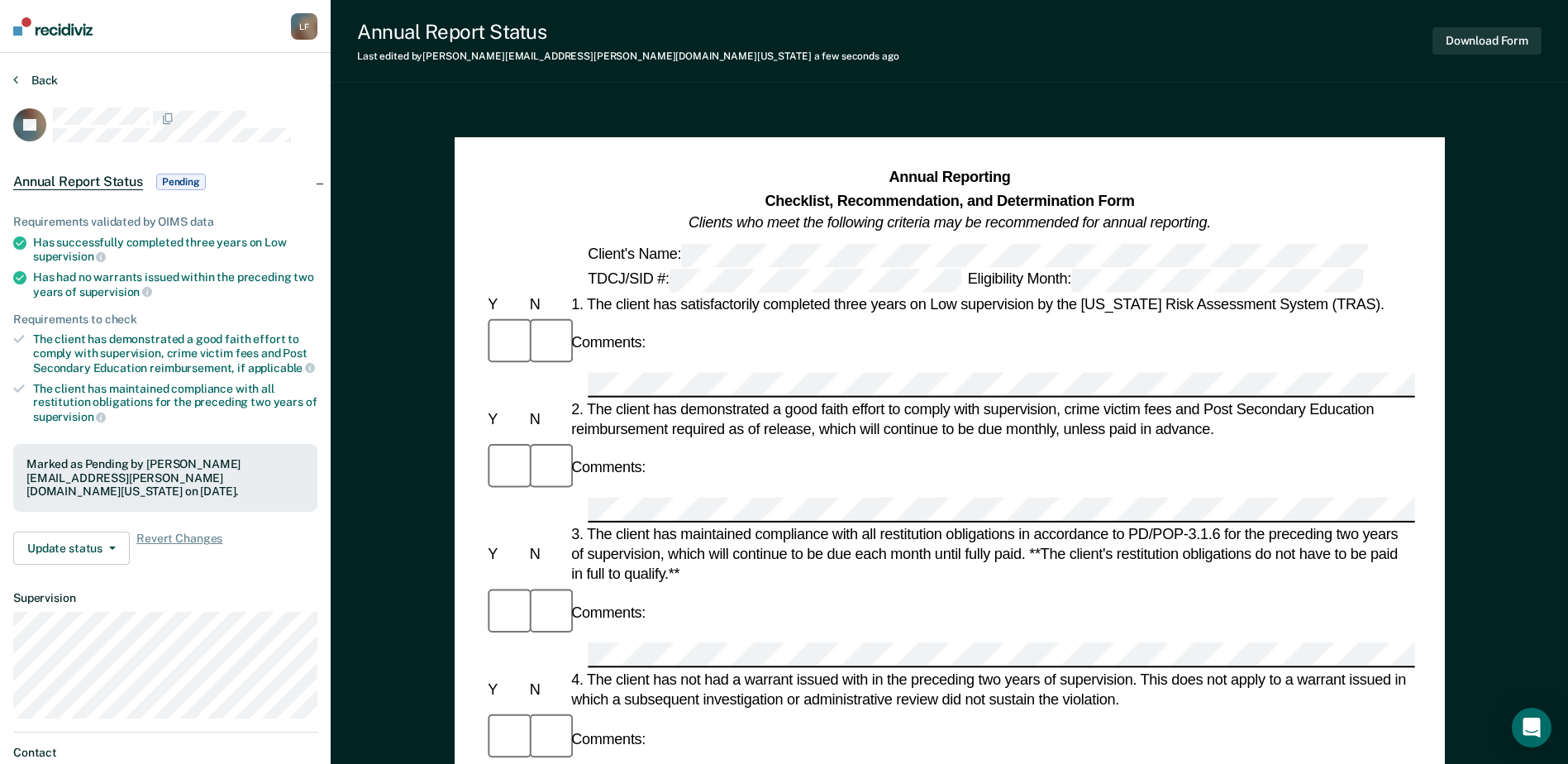
click at [36, 80] on button "Back" at bounding box center [35, 81] width 44 height 15
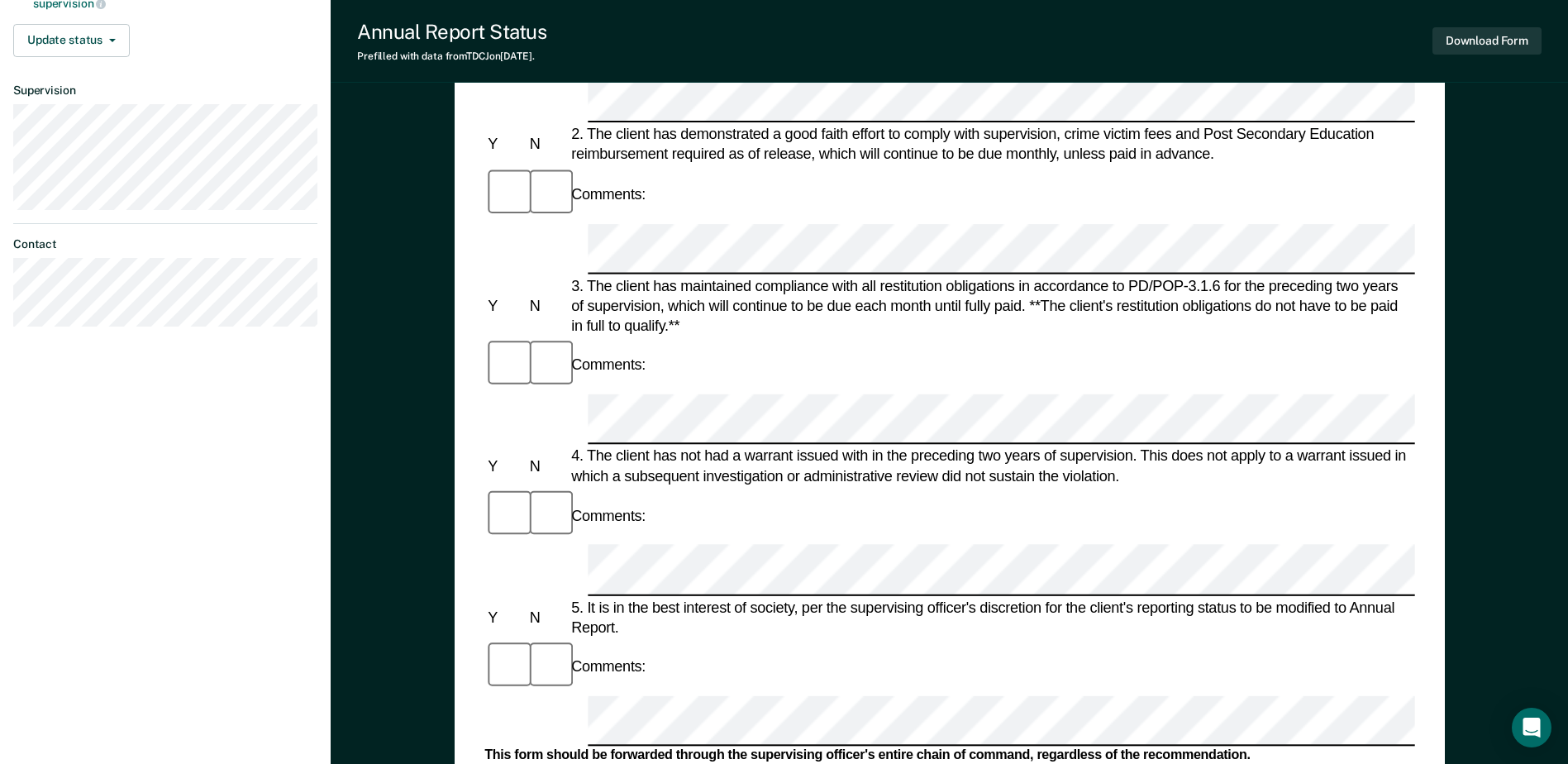
scroll to position [496, 0]
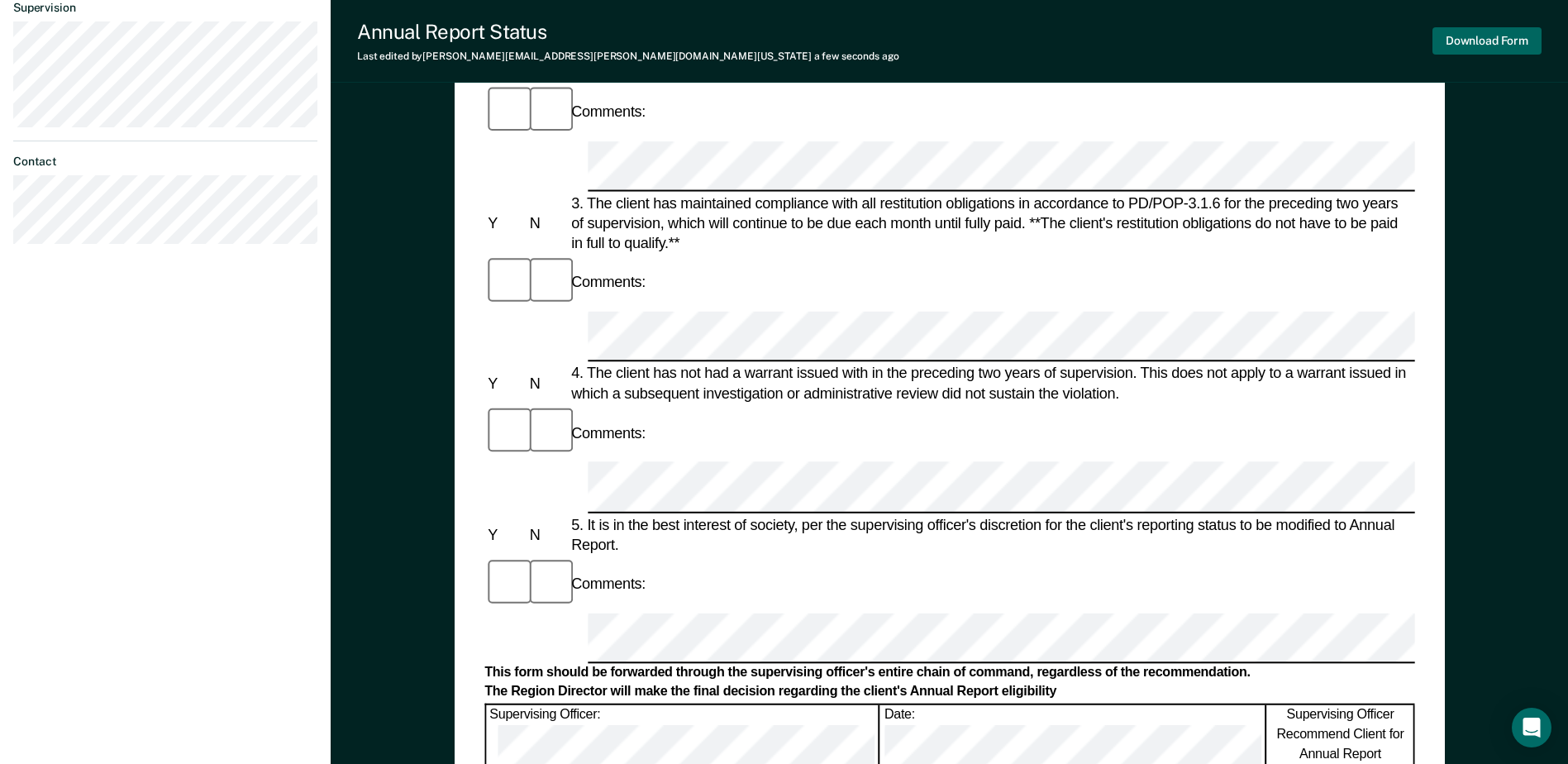
click at [1448, 44] on button "Download Form" at bounding box center [1487, 41] width 109 height 28
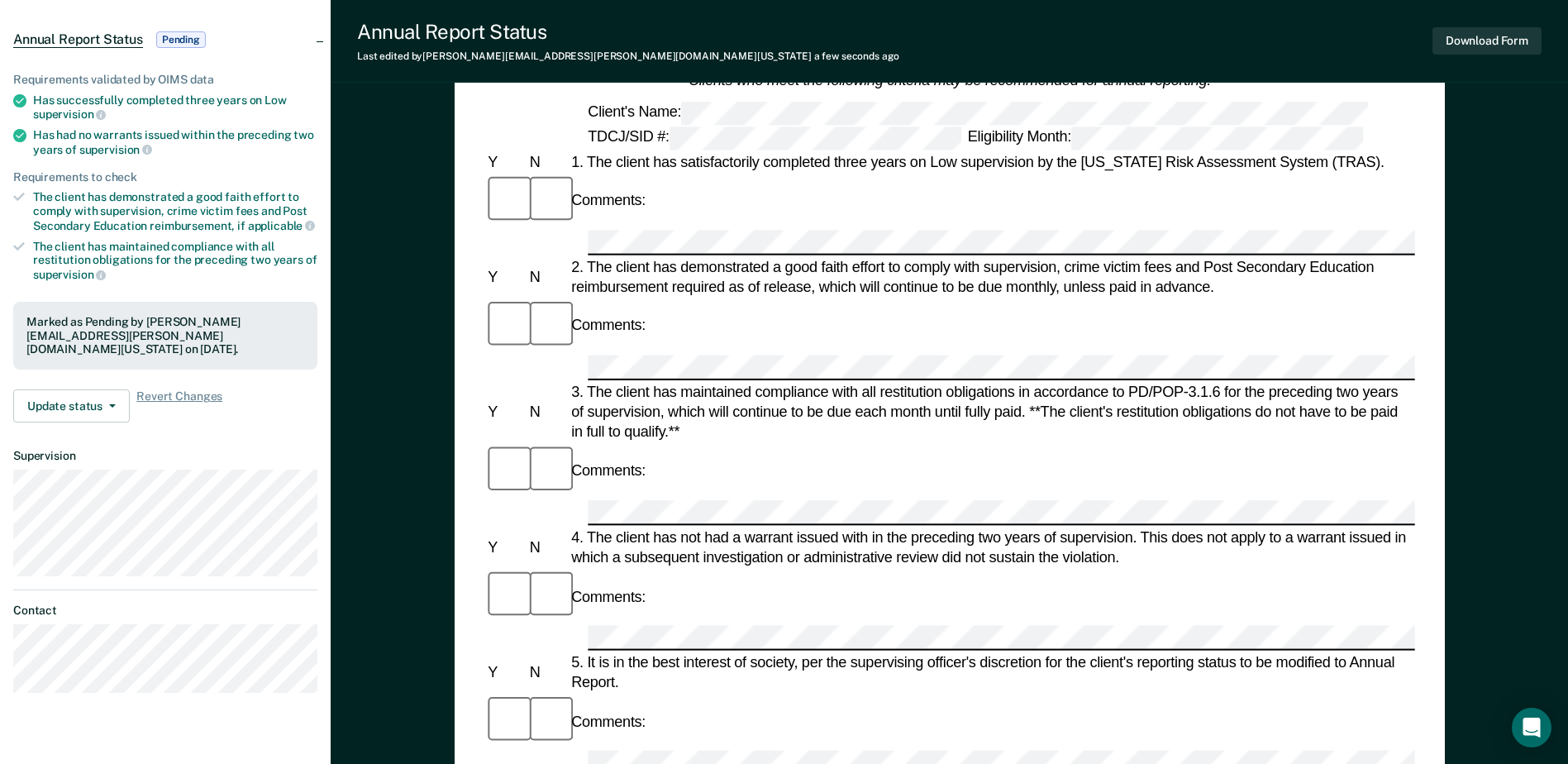
scroll to position [0, 0]
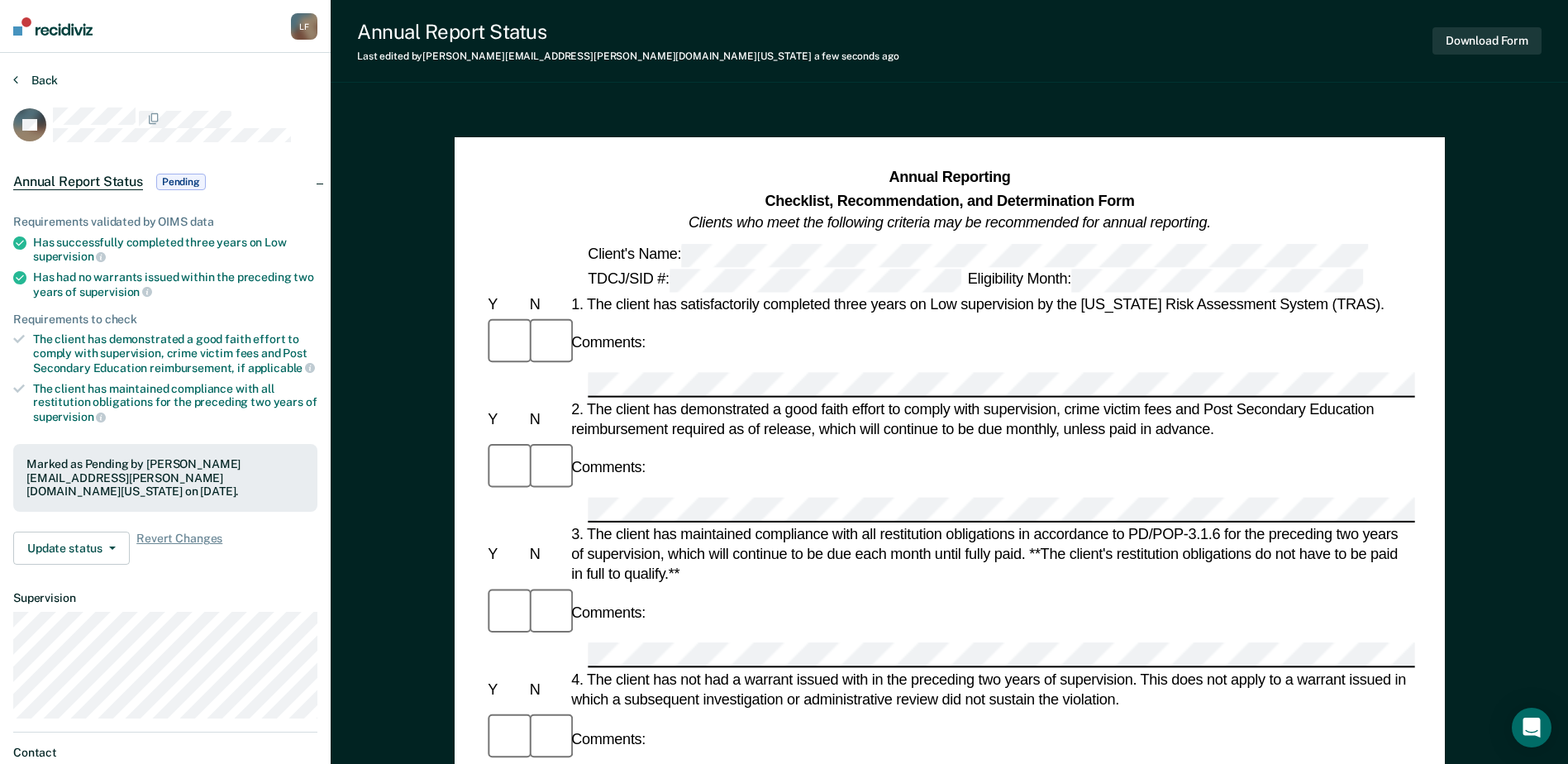
click at [39, 81] on button "Back" at bounding box center [35, 81] width 44 height 15
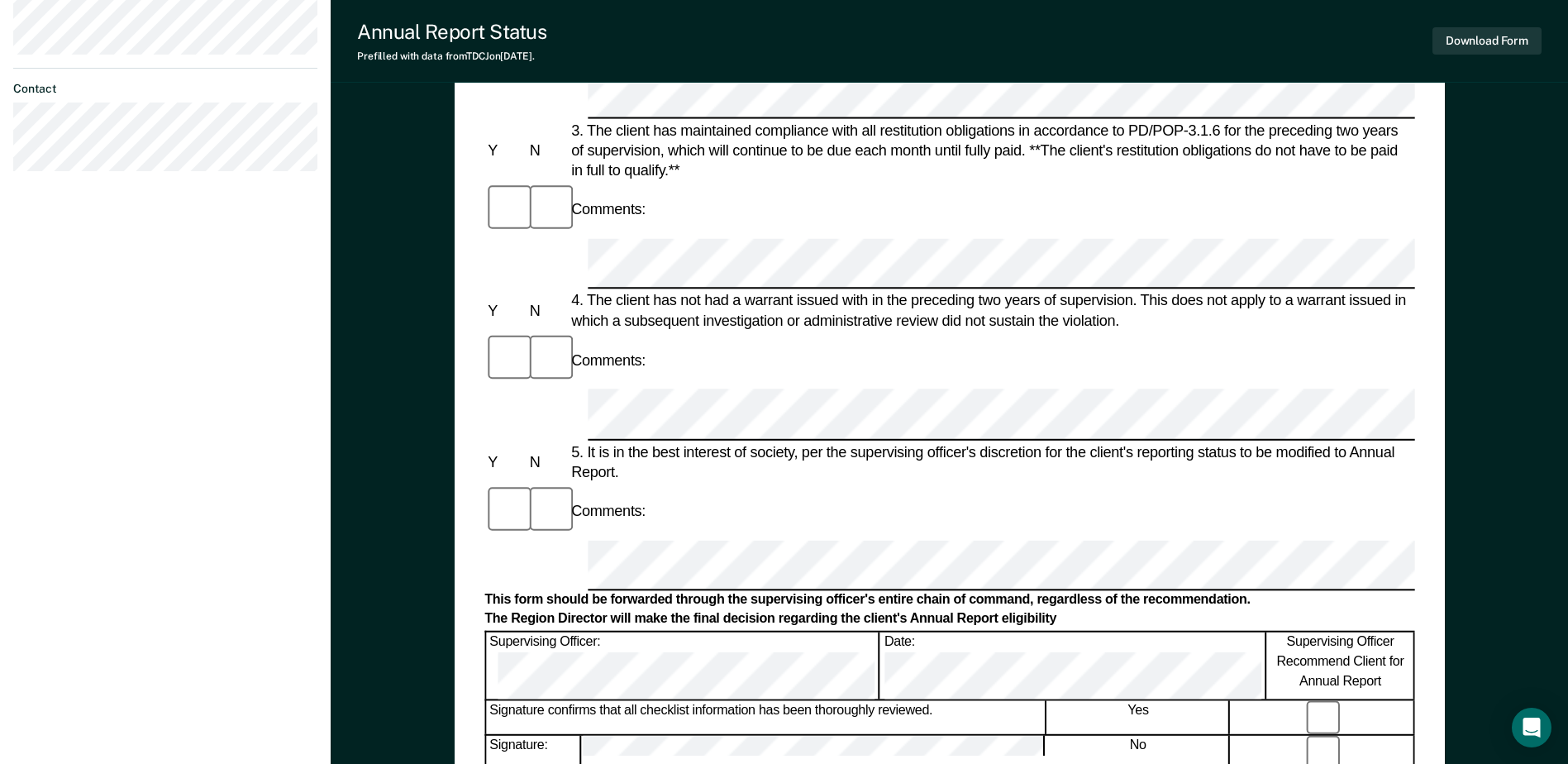
scroll to position [578, 0]
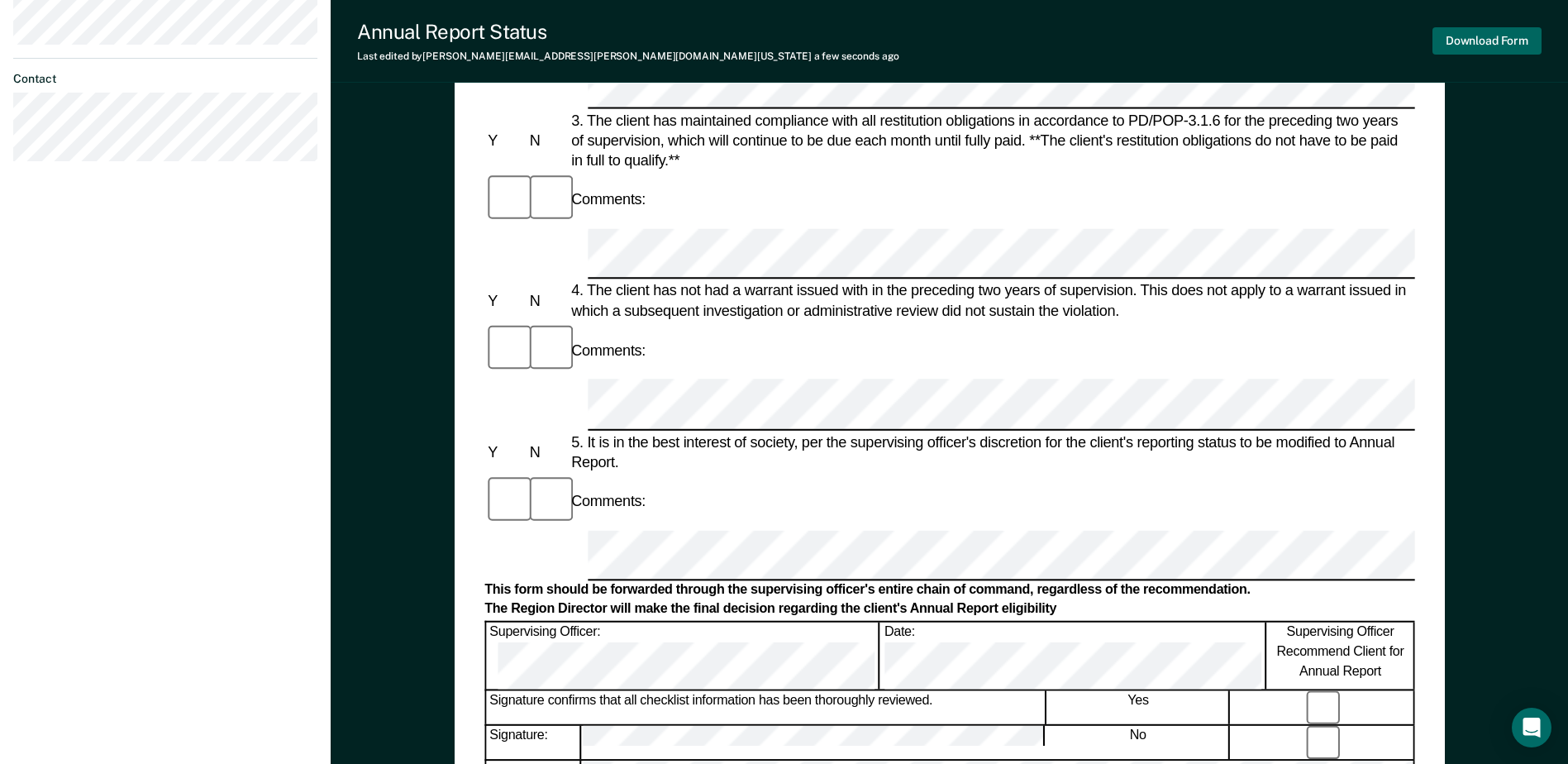
click at [1463, 34] on button "Download Form" at bounding box center [1487, 41] width 109 height 28
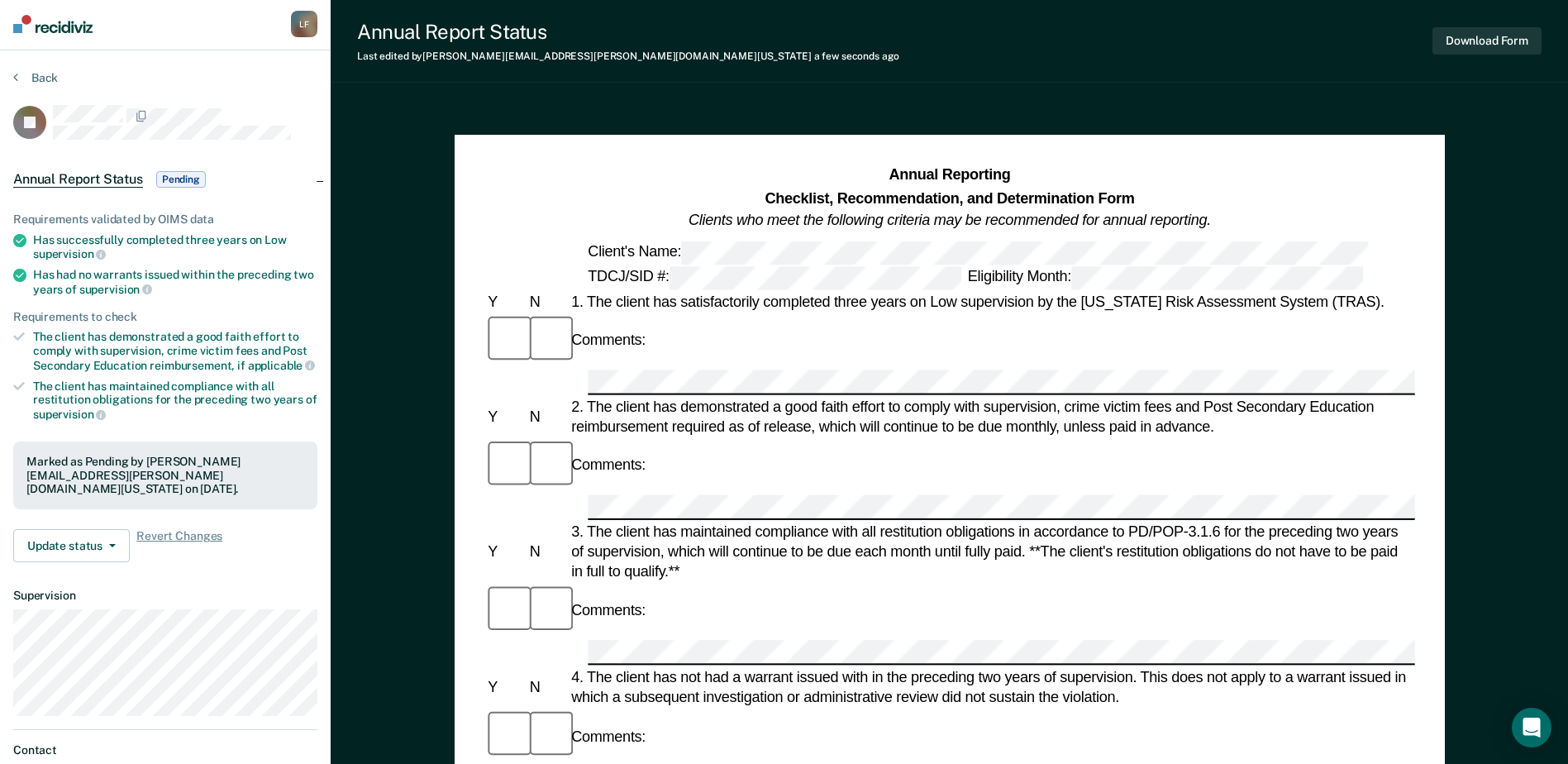
scroll to position [0, 0]
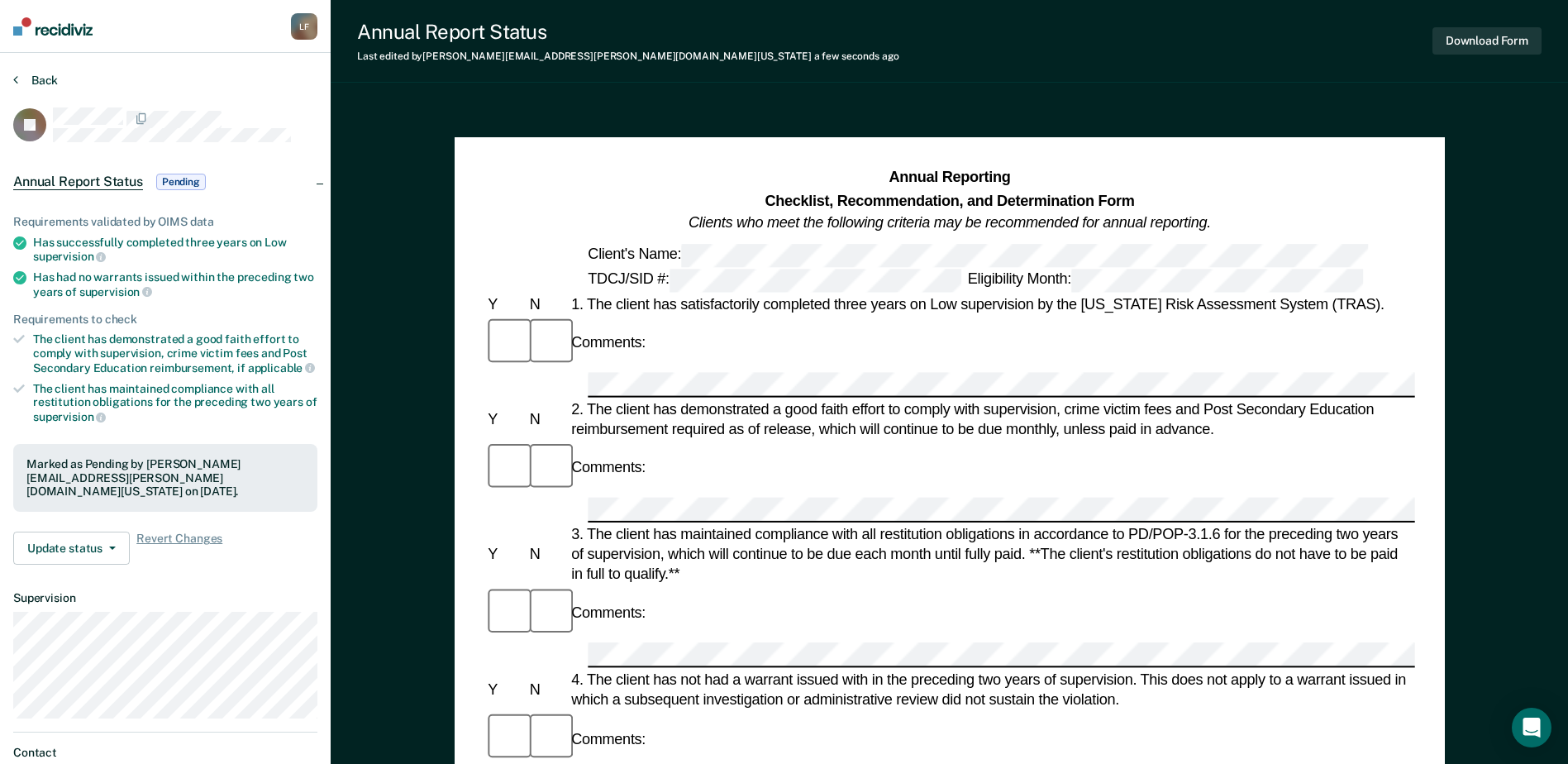
click at [28, 83] on button "Back" at bounding box center [35, 81] width 44 height 15
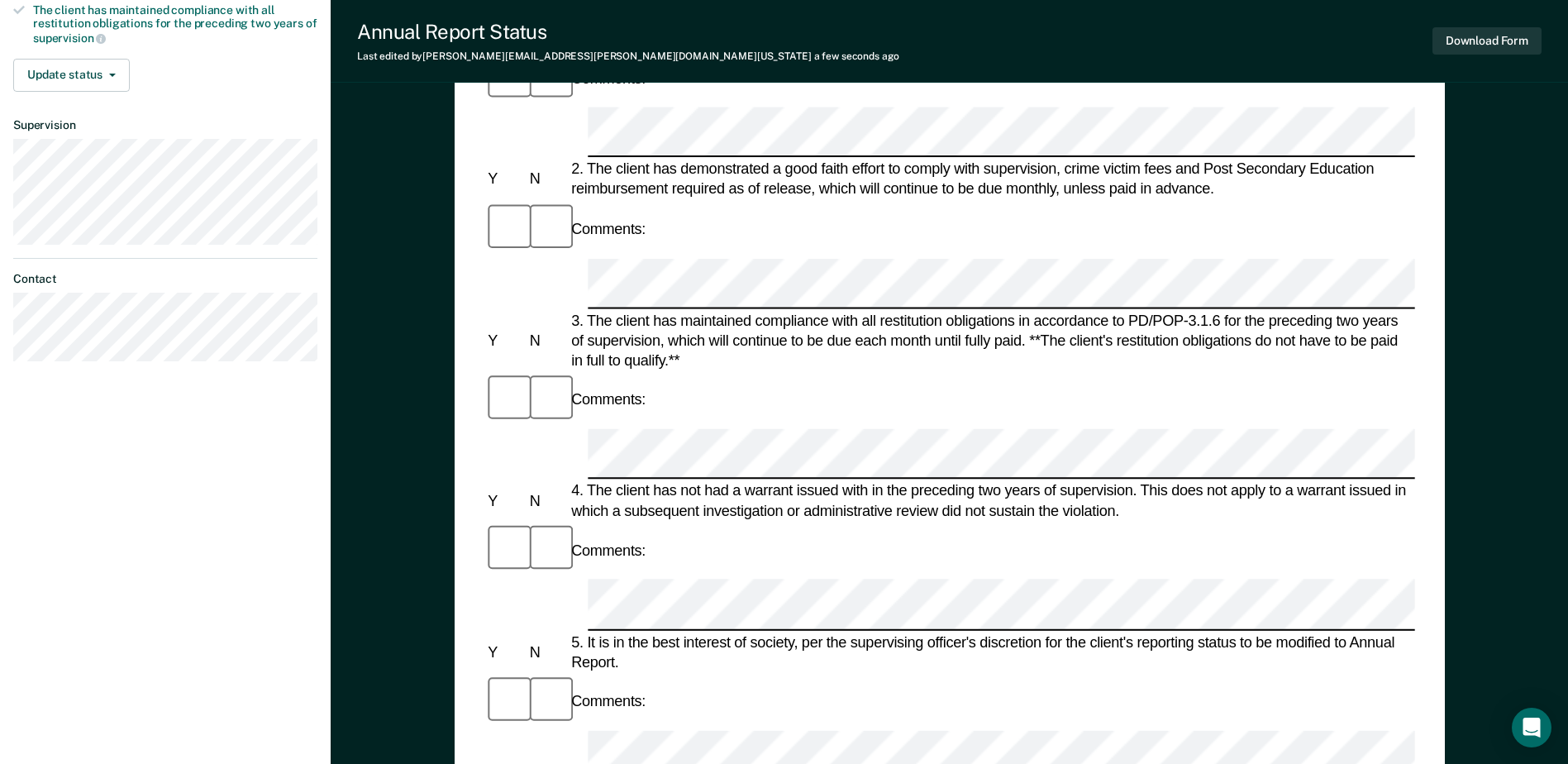
scroll to position [132, 0]
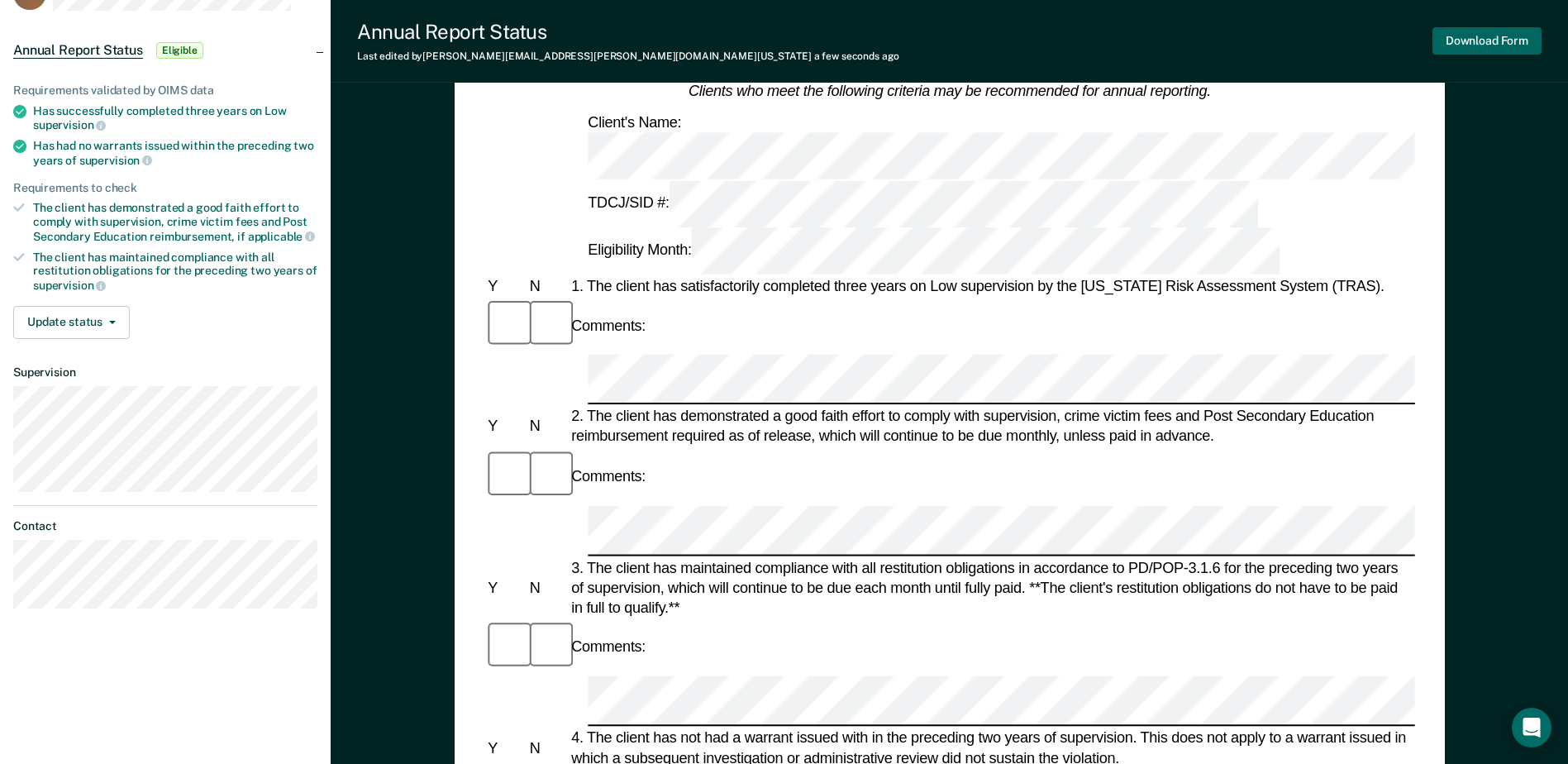
click at [1462, 37] on button "Download Form" at bounding box center [1487, 41] width 109 height 28
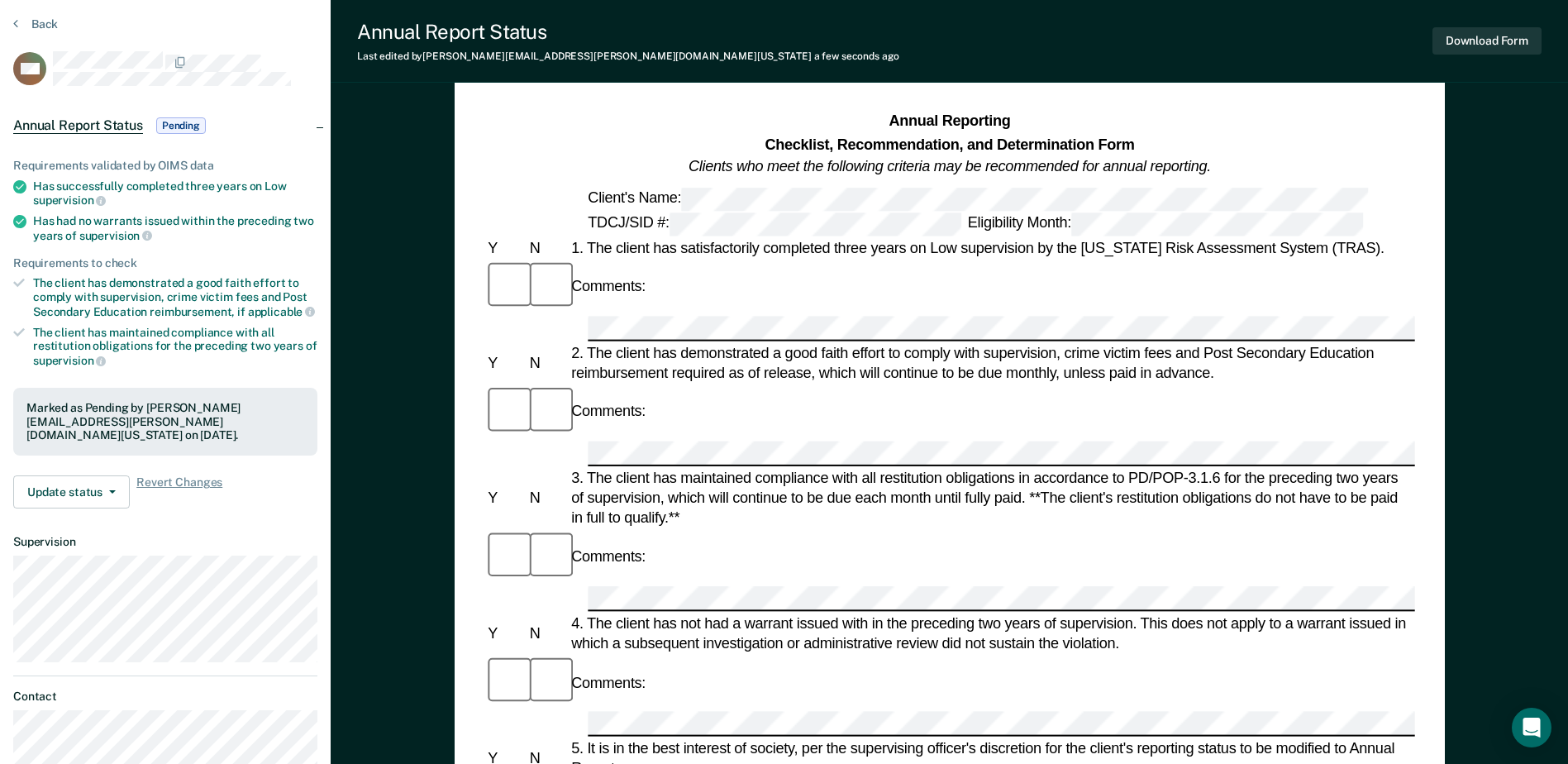
scroll to position [0, 0]
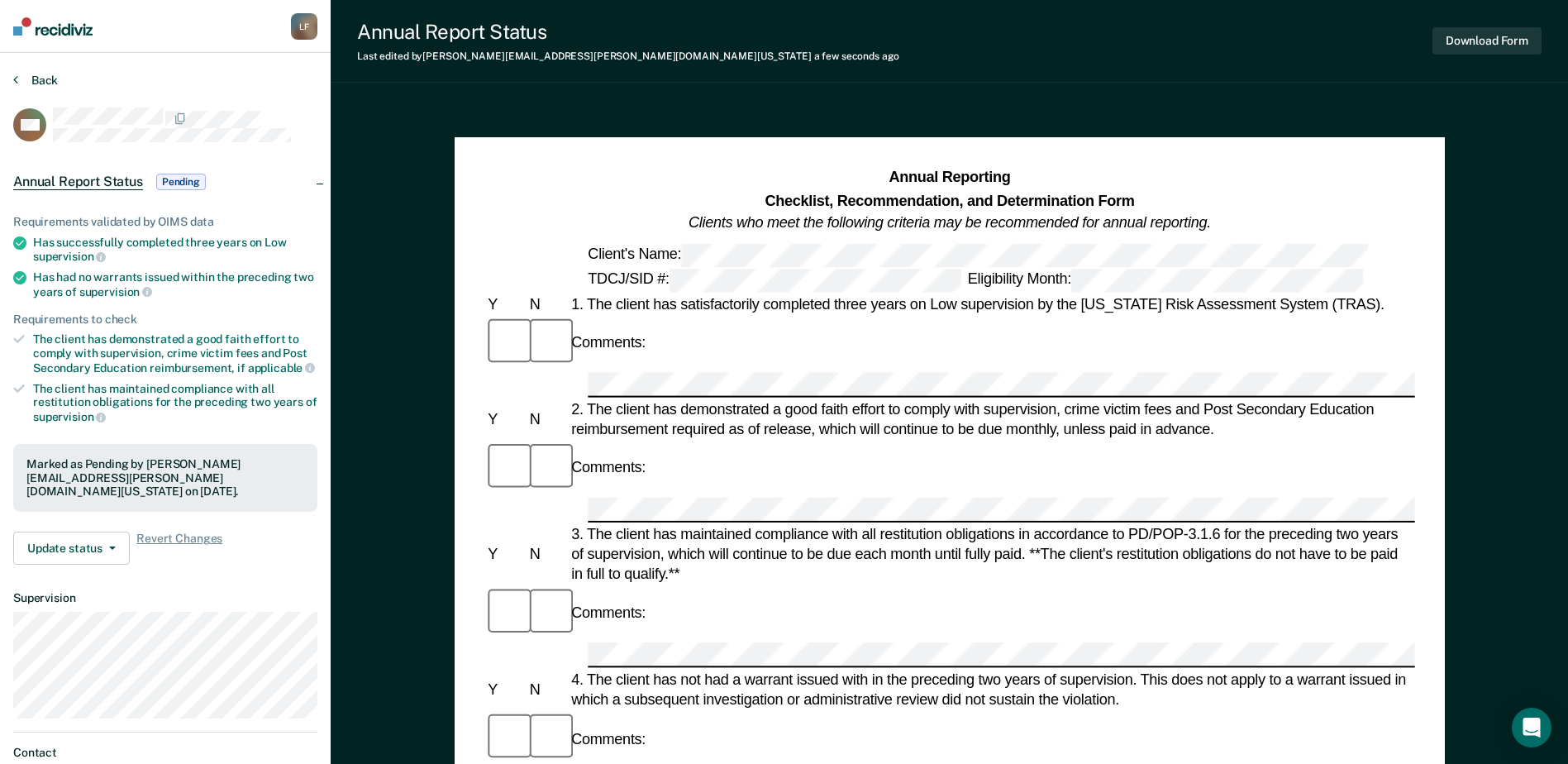
click at [47, 75] on button "Back" at bounding box center [35, 81] width 44 height 15
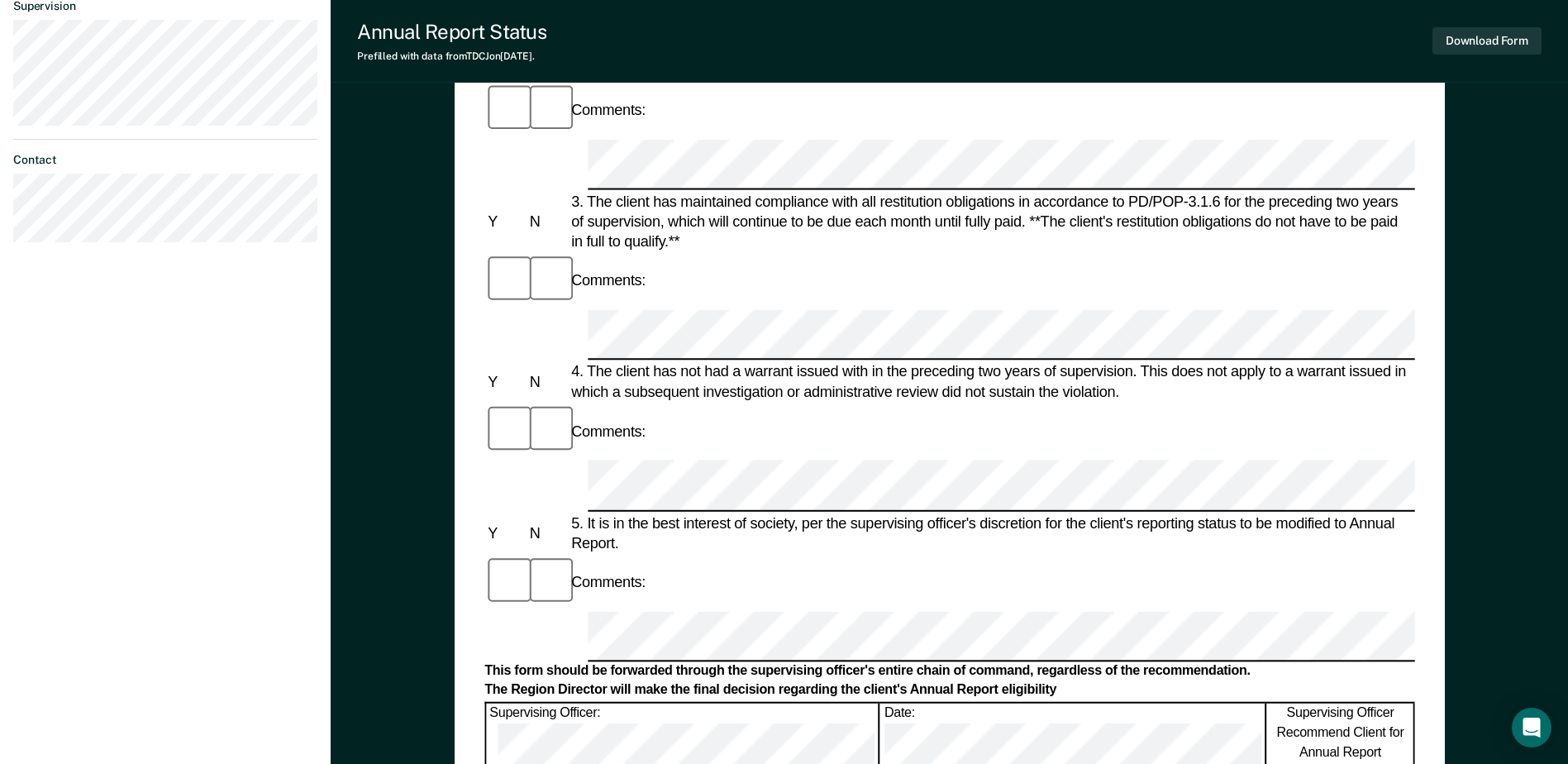
scroll to position [463, 0]
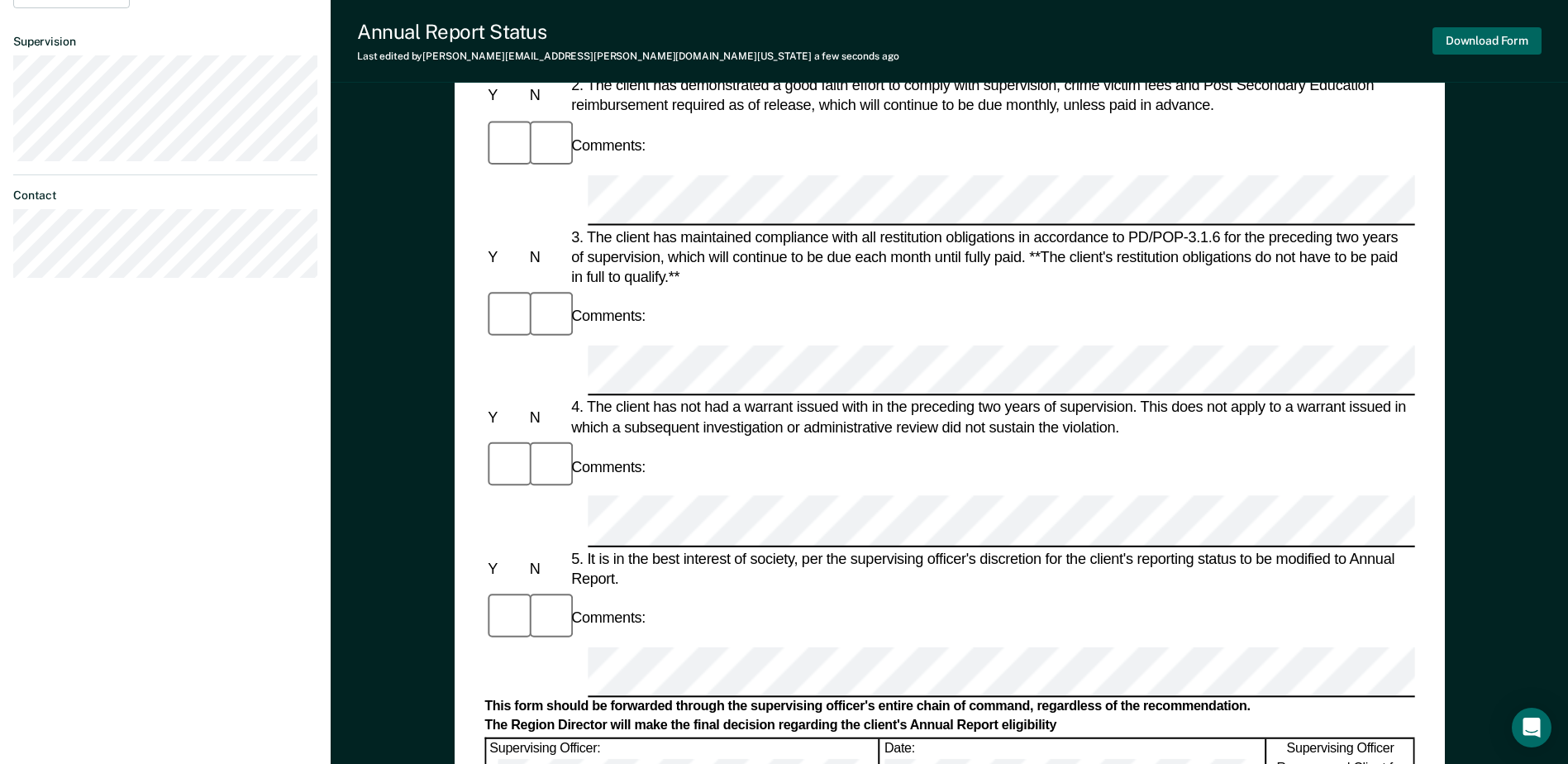
click at [1458, 45] on button "Download Form" at bounding box center [1487, 41] width 109 height 28
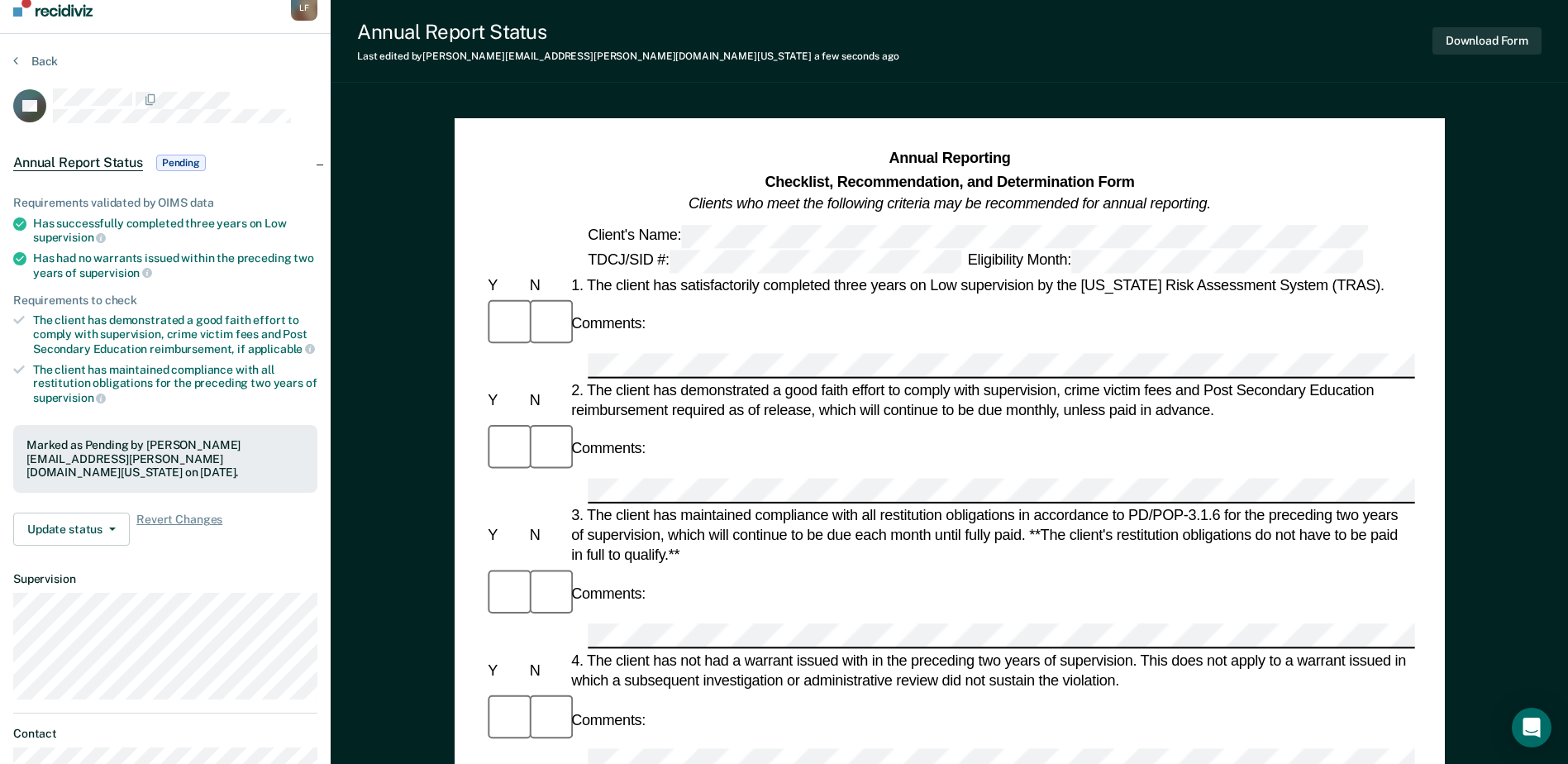
scroll to position [0, 0]
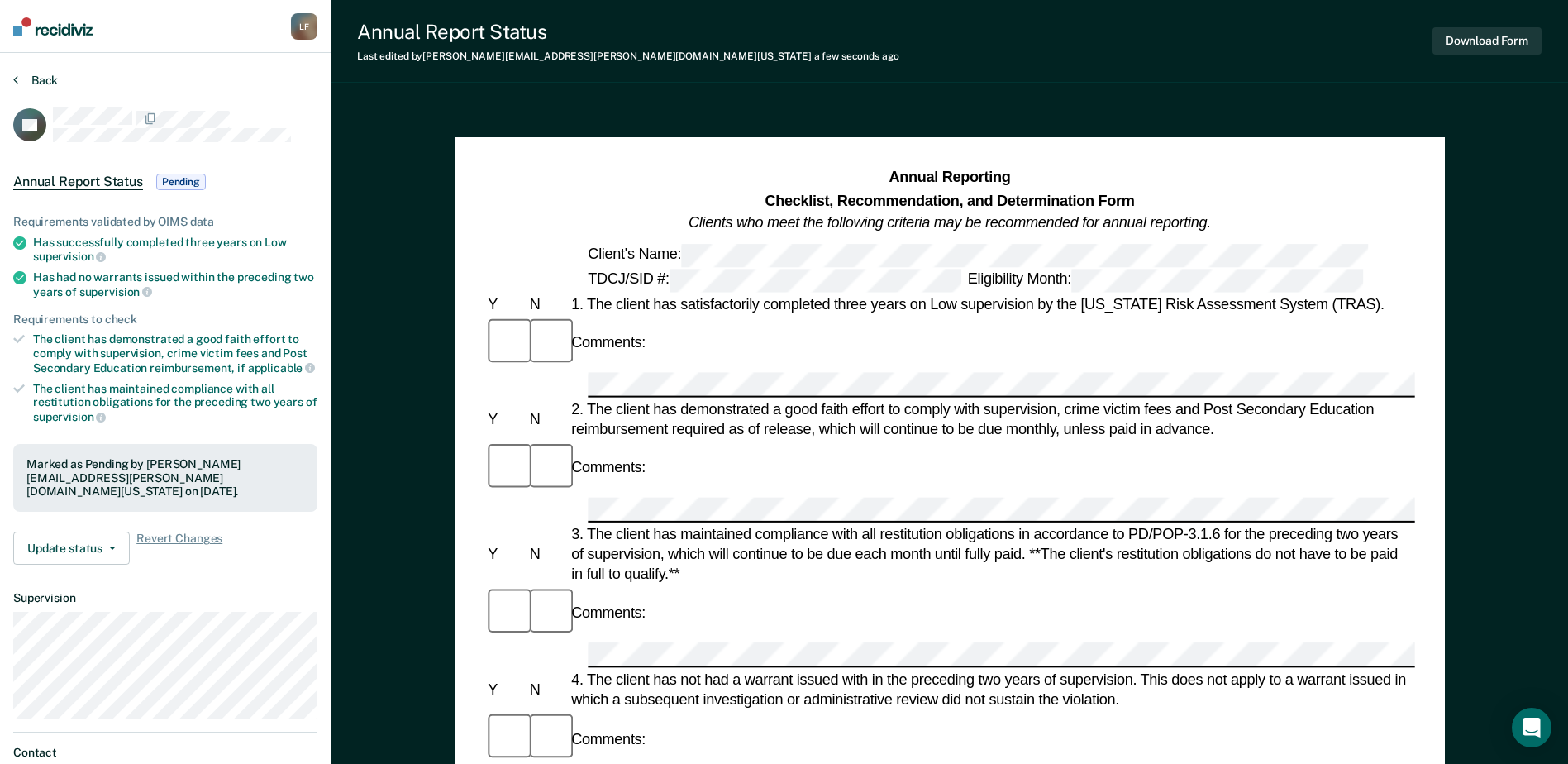
click at [24, 78] on button "Back" at bounding box center [35, 81] width 44 height 15
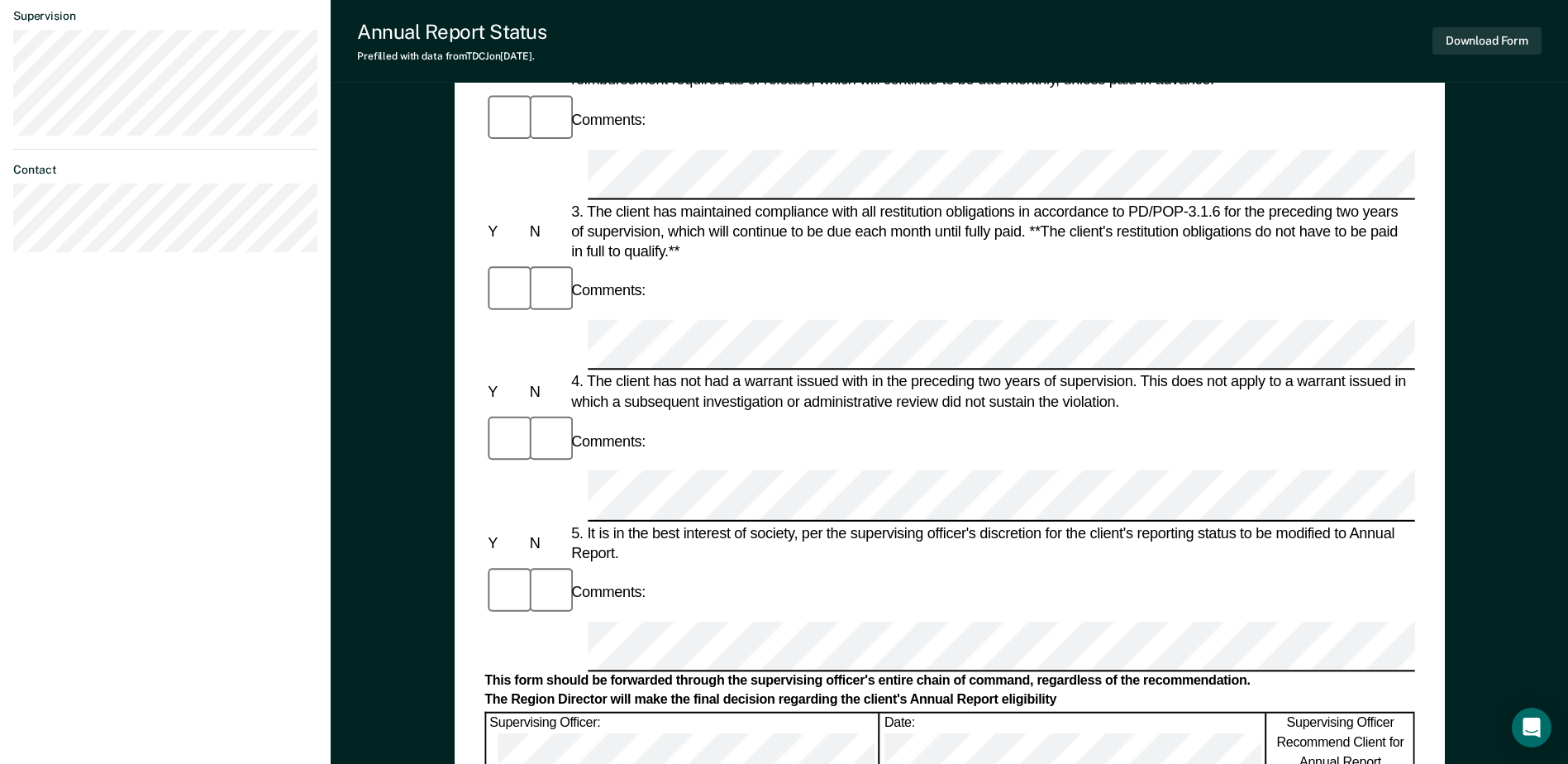
scroll to position [496, 0]
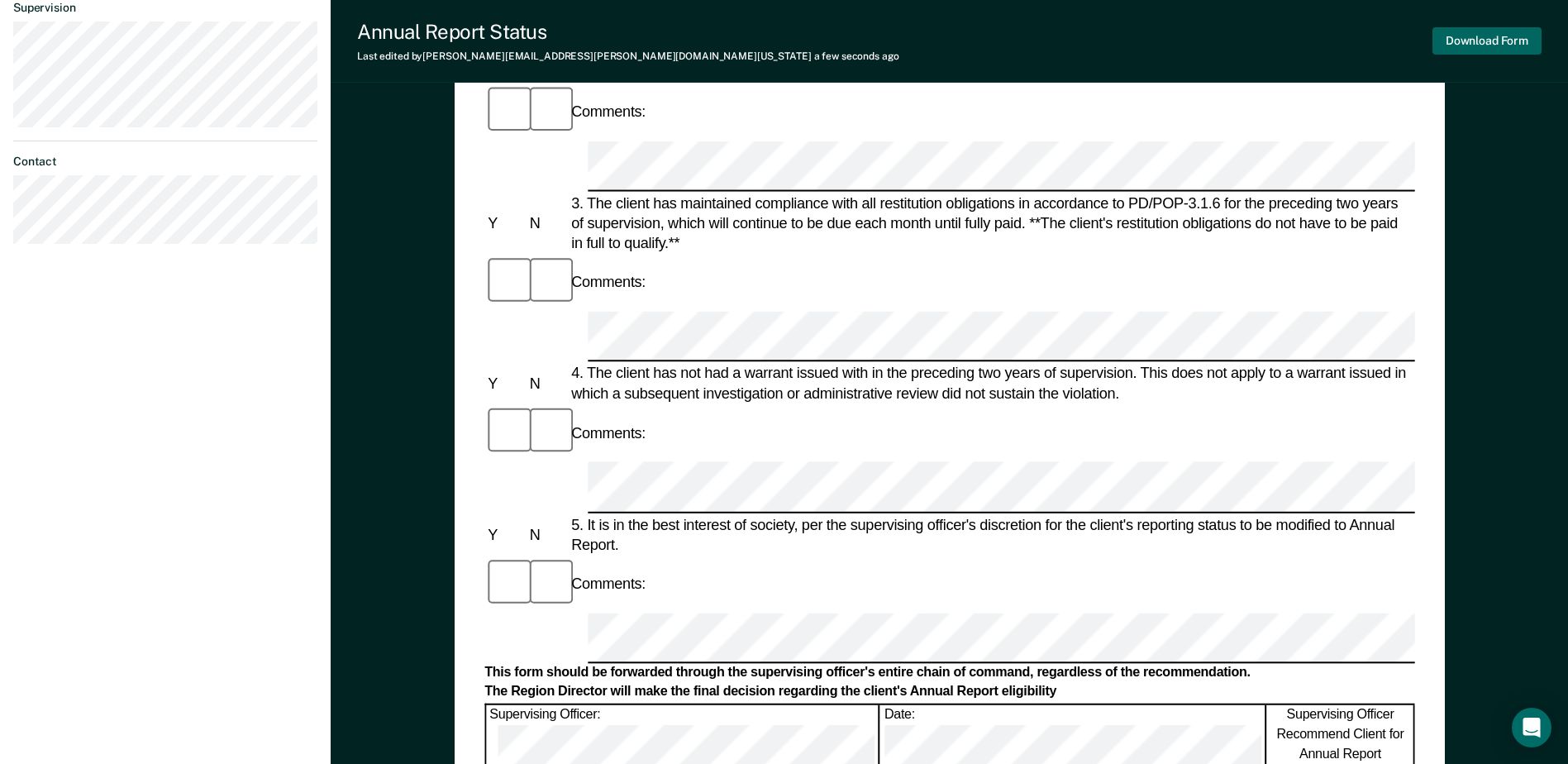
click at [1476, 46] on button "Download Form" at bounding box center [1487, 41] width 109 height 28
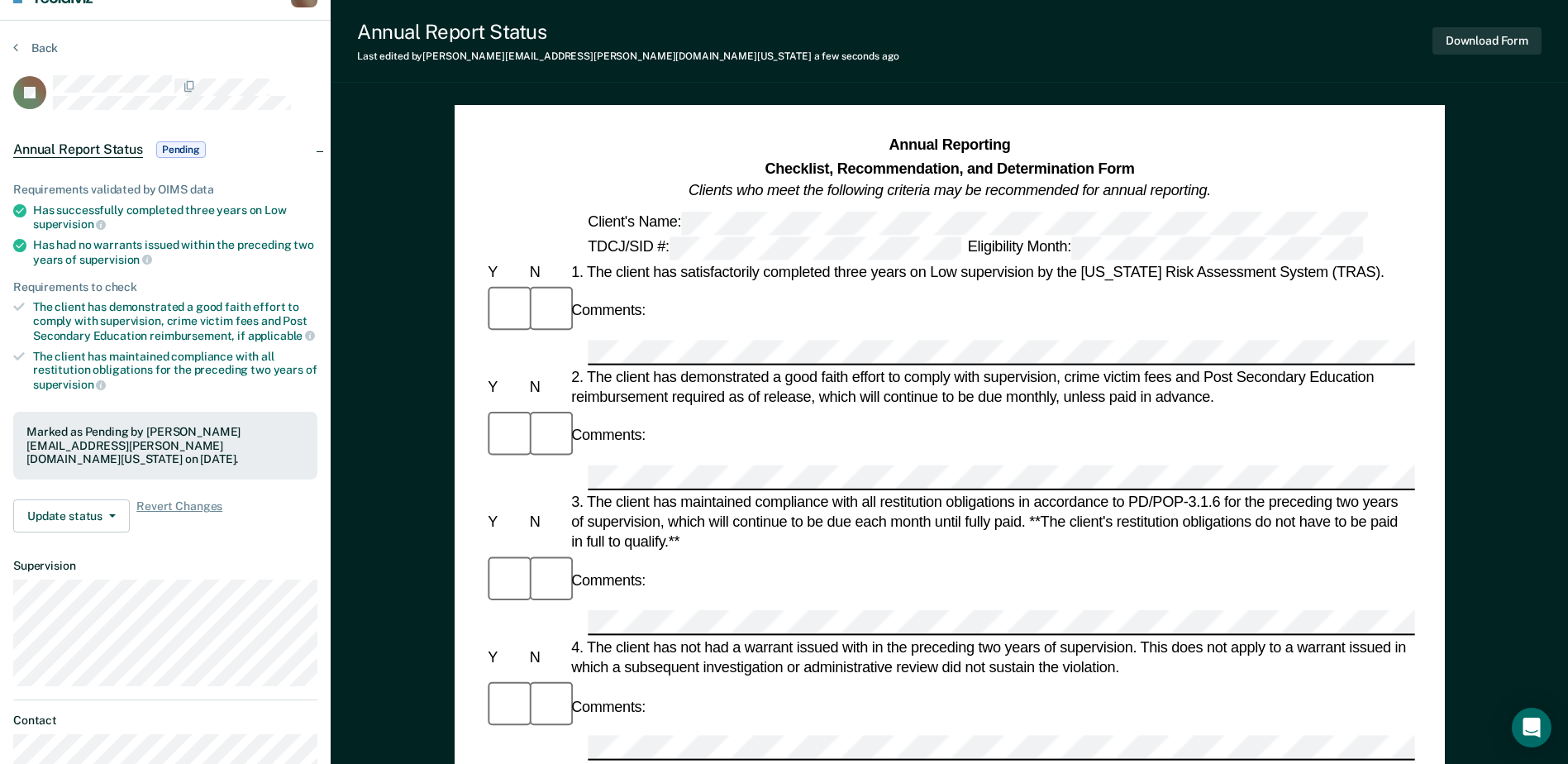
scroll to position [0, 0]
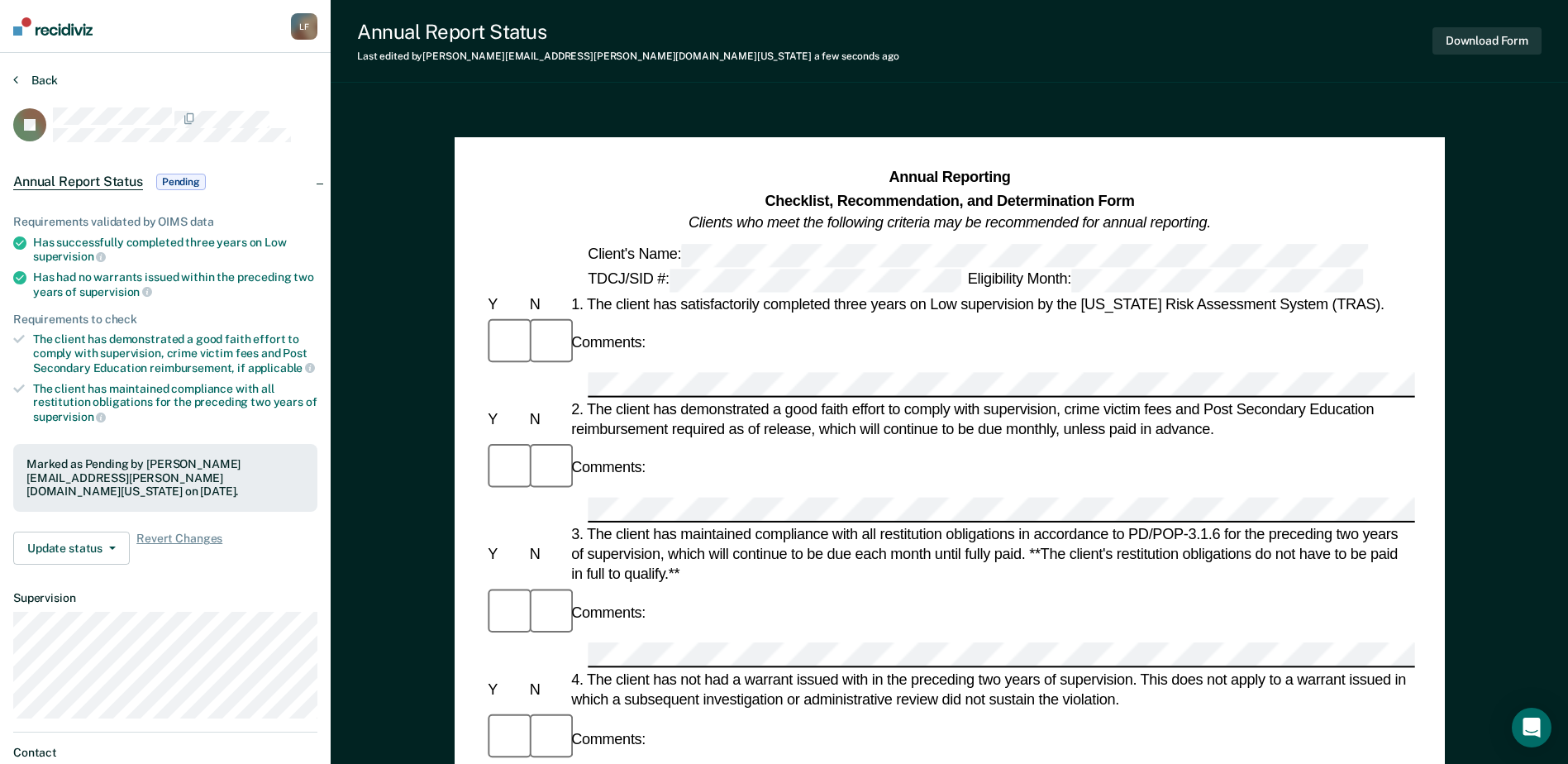
click at [34, 77] on button "Back" at bounding box center [35, 81] width 44 height 15
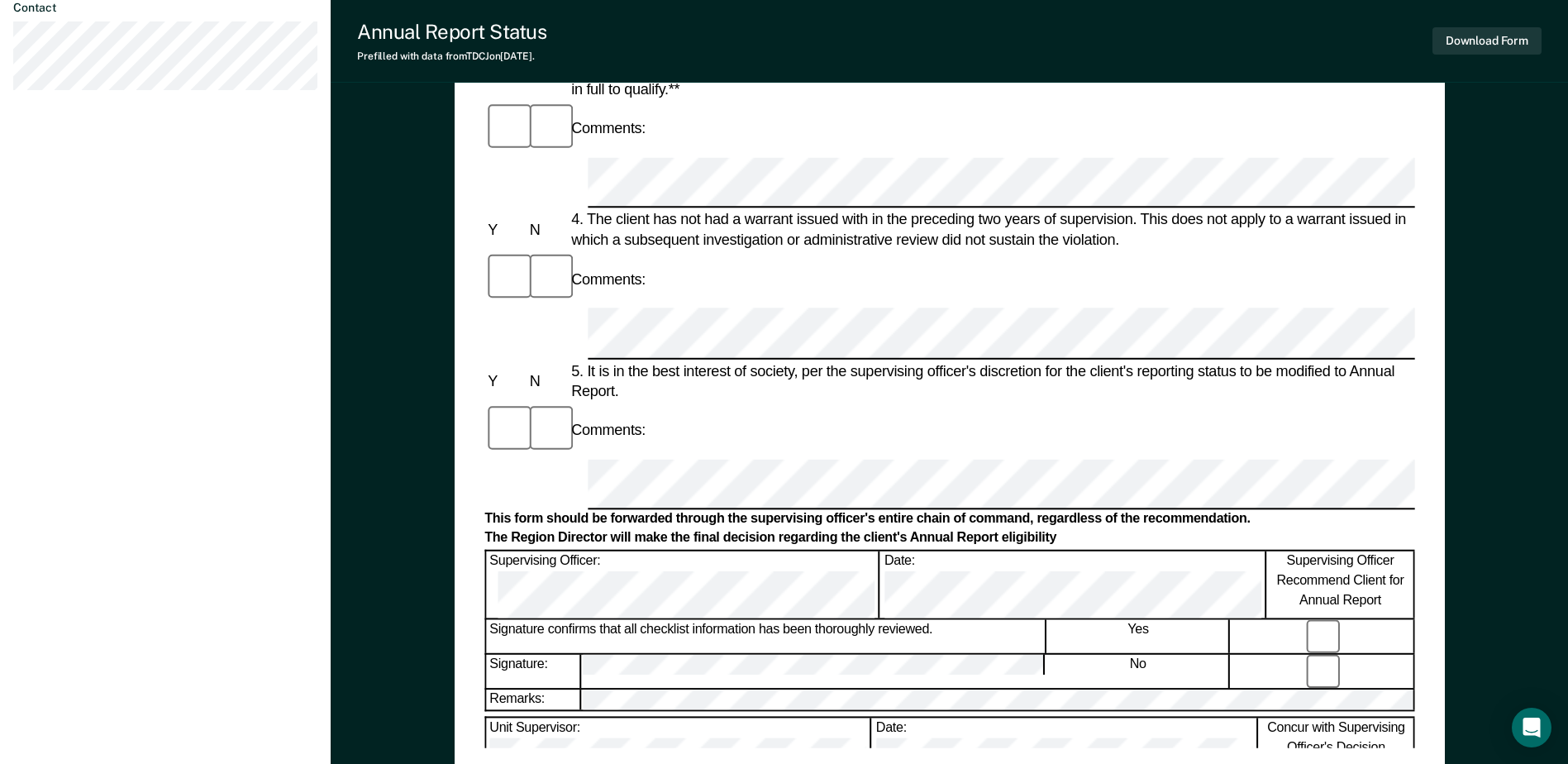
scroll to position [662, 0]
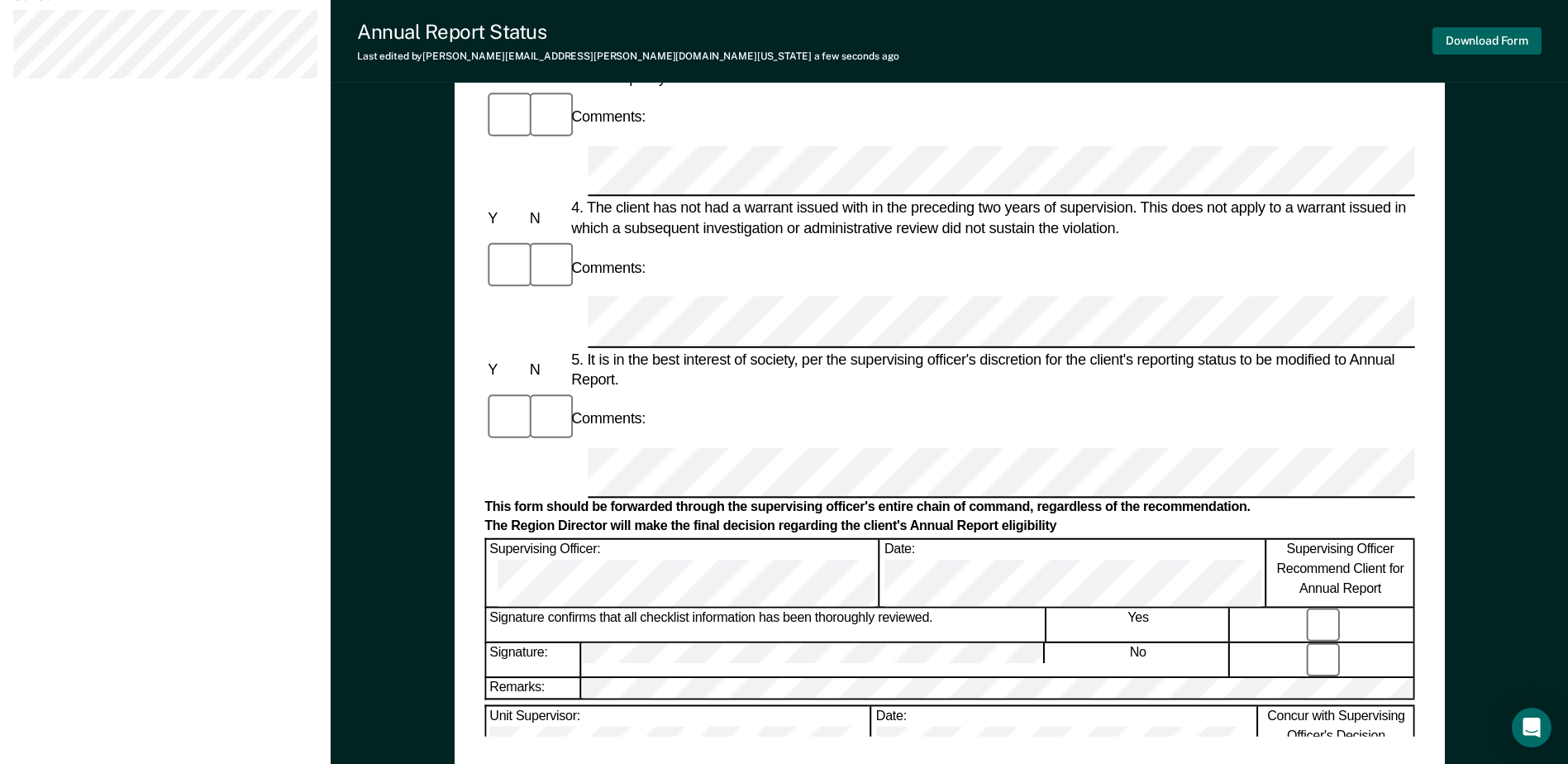
click at [1493, 47] on button "Download Form" at bounding box center [1487, 41] width 109 height 28
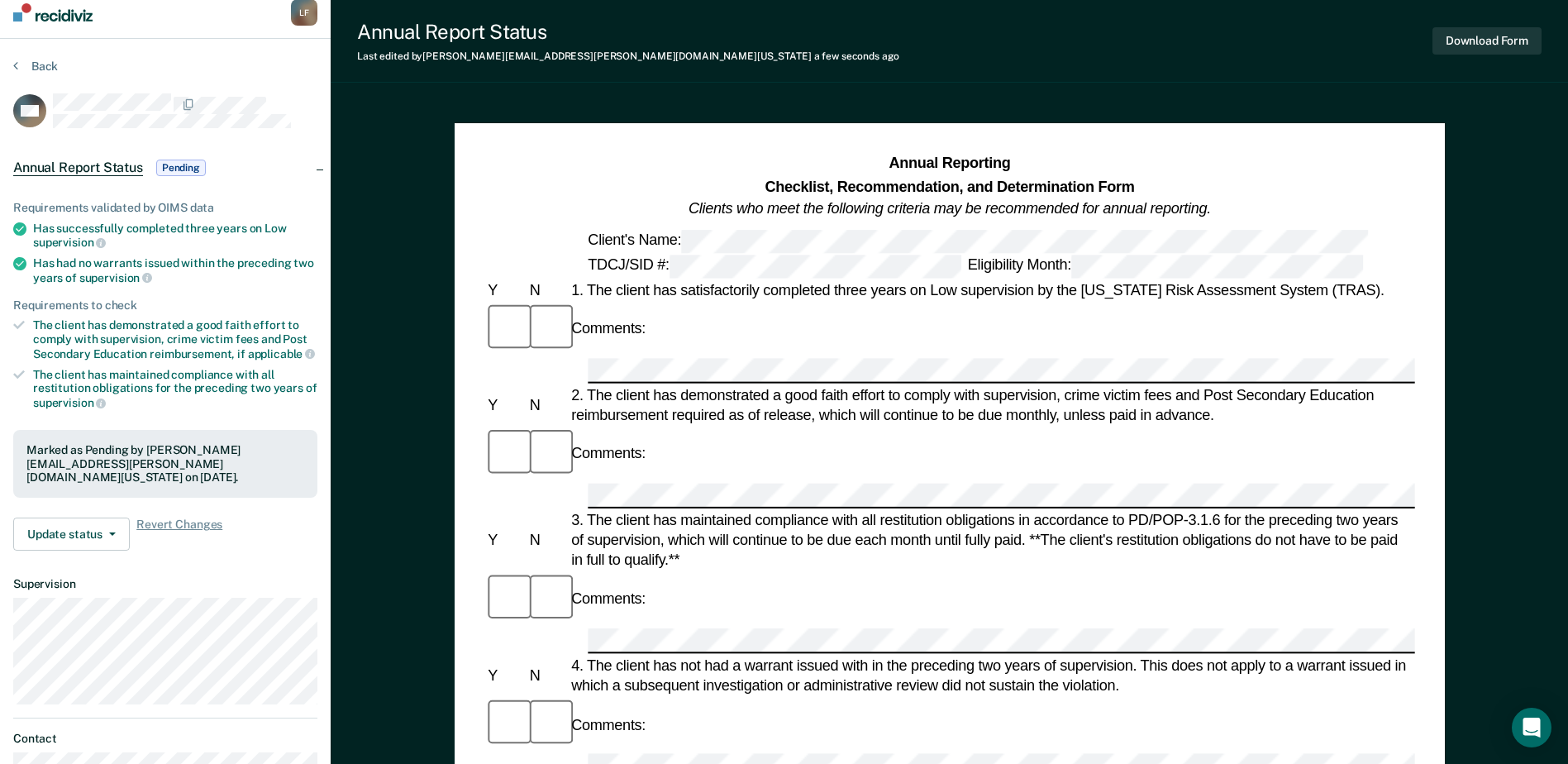
scroll to position [0, 0]
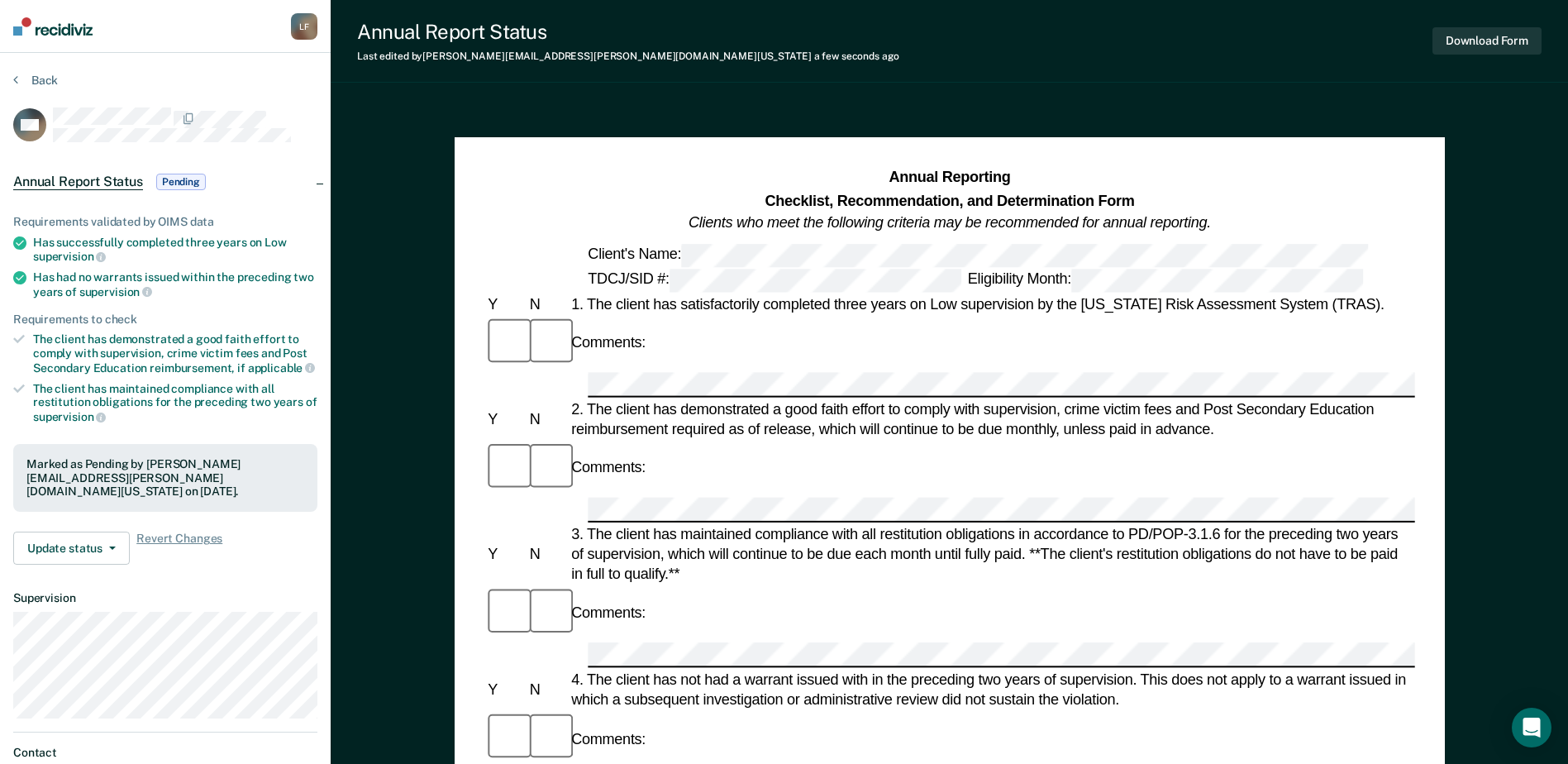
drag, startPoint x: 33, startPoint y: 55, endPoint x: 26, endPoint y: 62, distance: 9.9
click at [33, 55] on section "Back MH Annual Report Status Pending Requirements validated by OIMS data Has su…" at bounding box center [165, 460] width 331 height 815
click at [22, 73] on button "Back" at bounding box center [35, 81] width 44 height 15
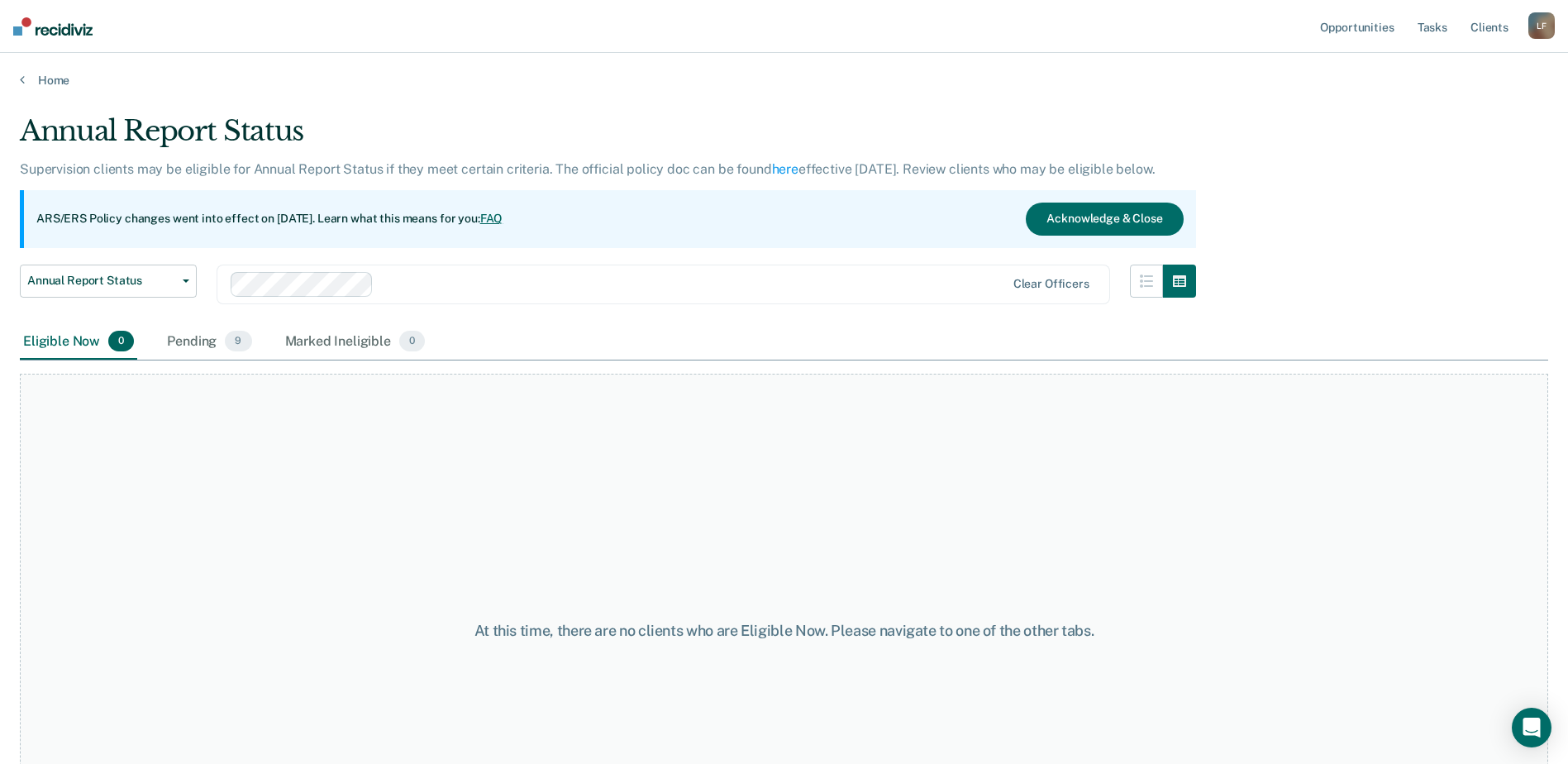
scroll to position [39, 0]
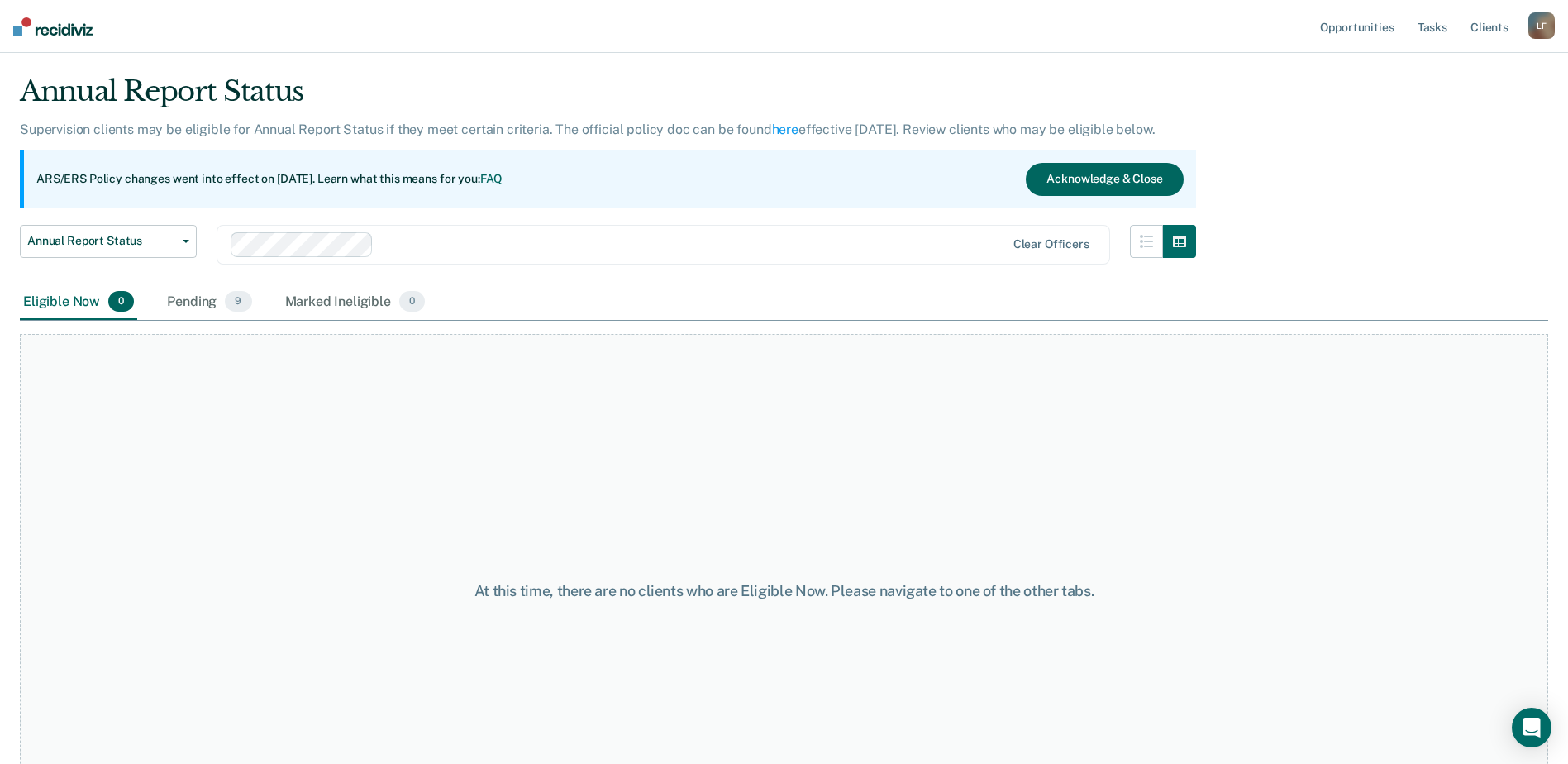
click at [1087, 186] on button "Acknowledge & Close" at bounding box center [1104, 179] width 157 height 33
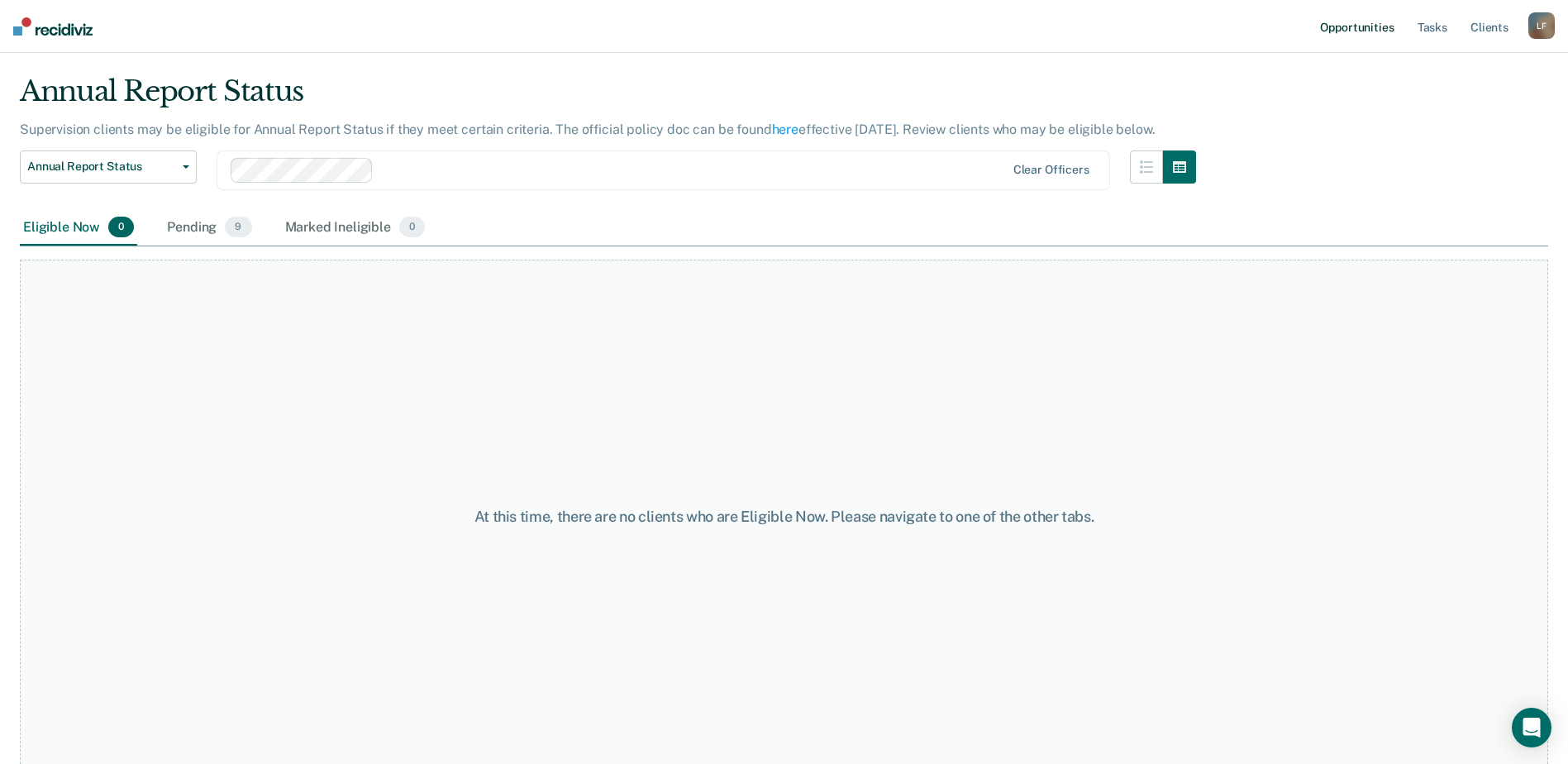
click at [1387, 21] on link "Opportunities" at bounding box center [1357, 26] width 81 height 53
